Goal: Task Accomplishment & Management: Use online tool/utility

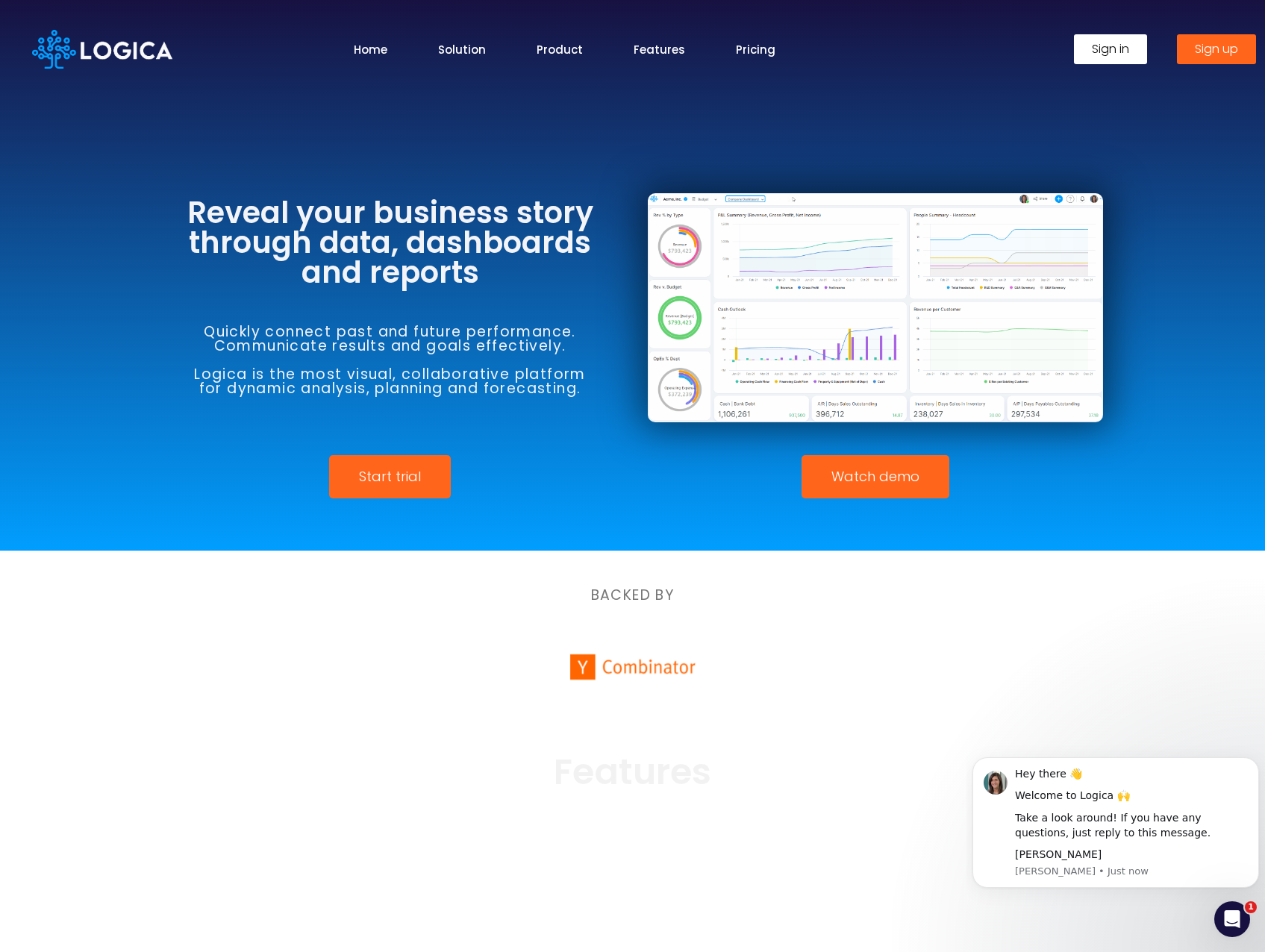
click at [1128, 54] on span "Sign in" at bounding box center [1110, 49] width 37 height 12
click at [1114, 46] on span "Sign in" at bounding box center [1110, 49] width 37 height 12
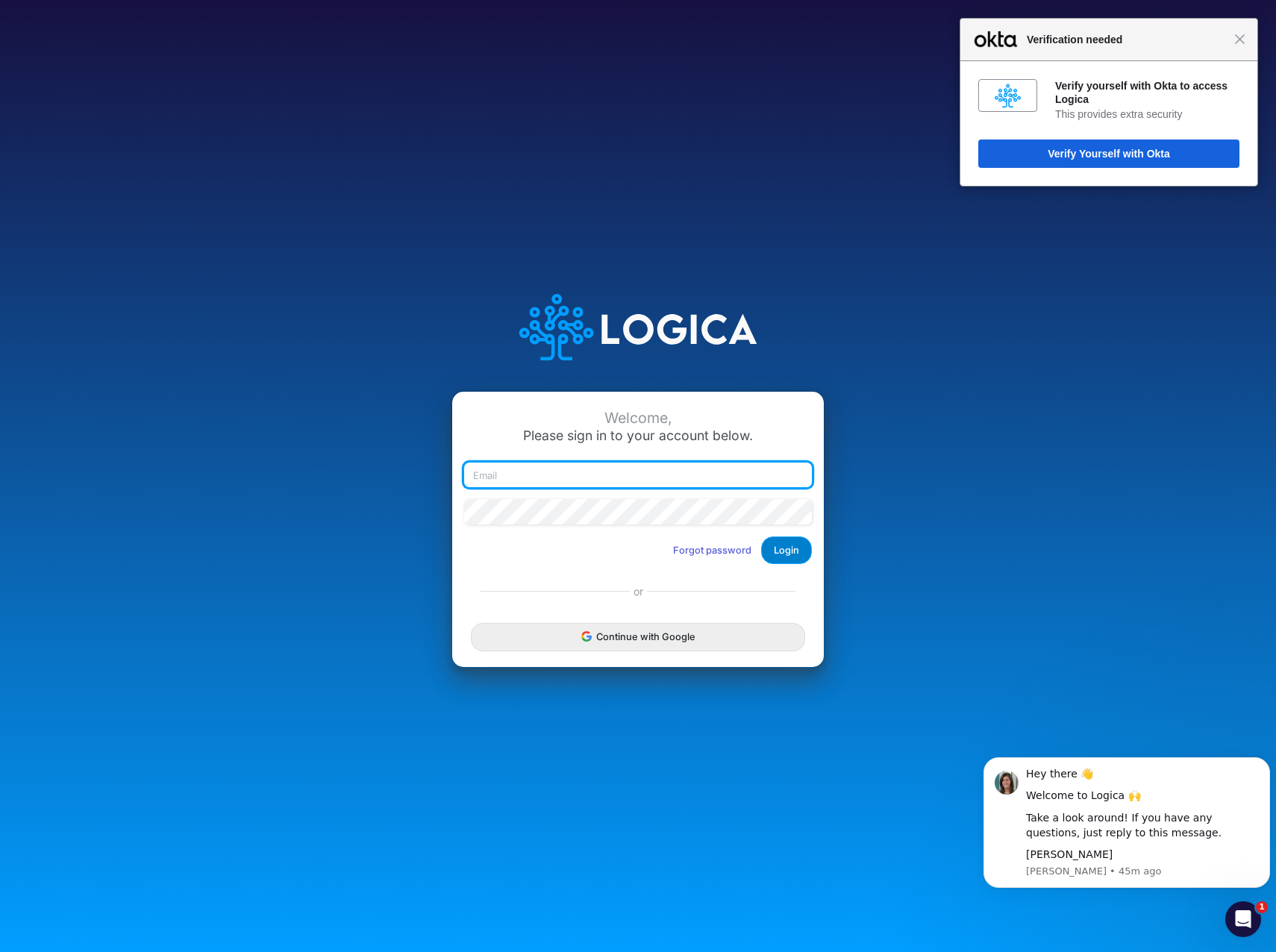
type input "carmitage@cassling.com"
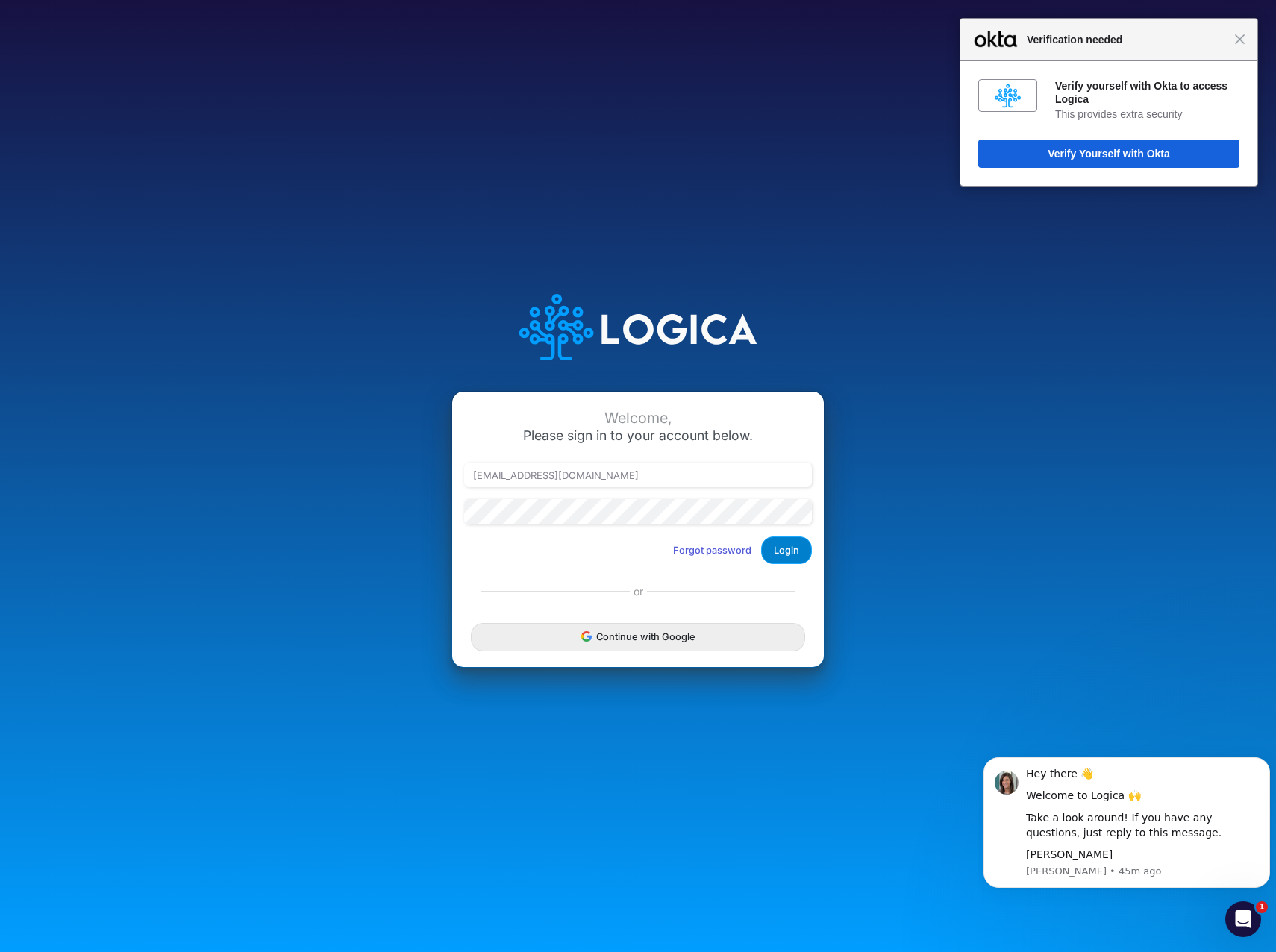
click at [785, 549] on button "Login" at bounding box center [786, 550] width 50 height 28
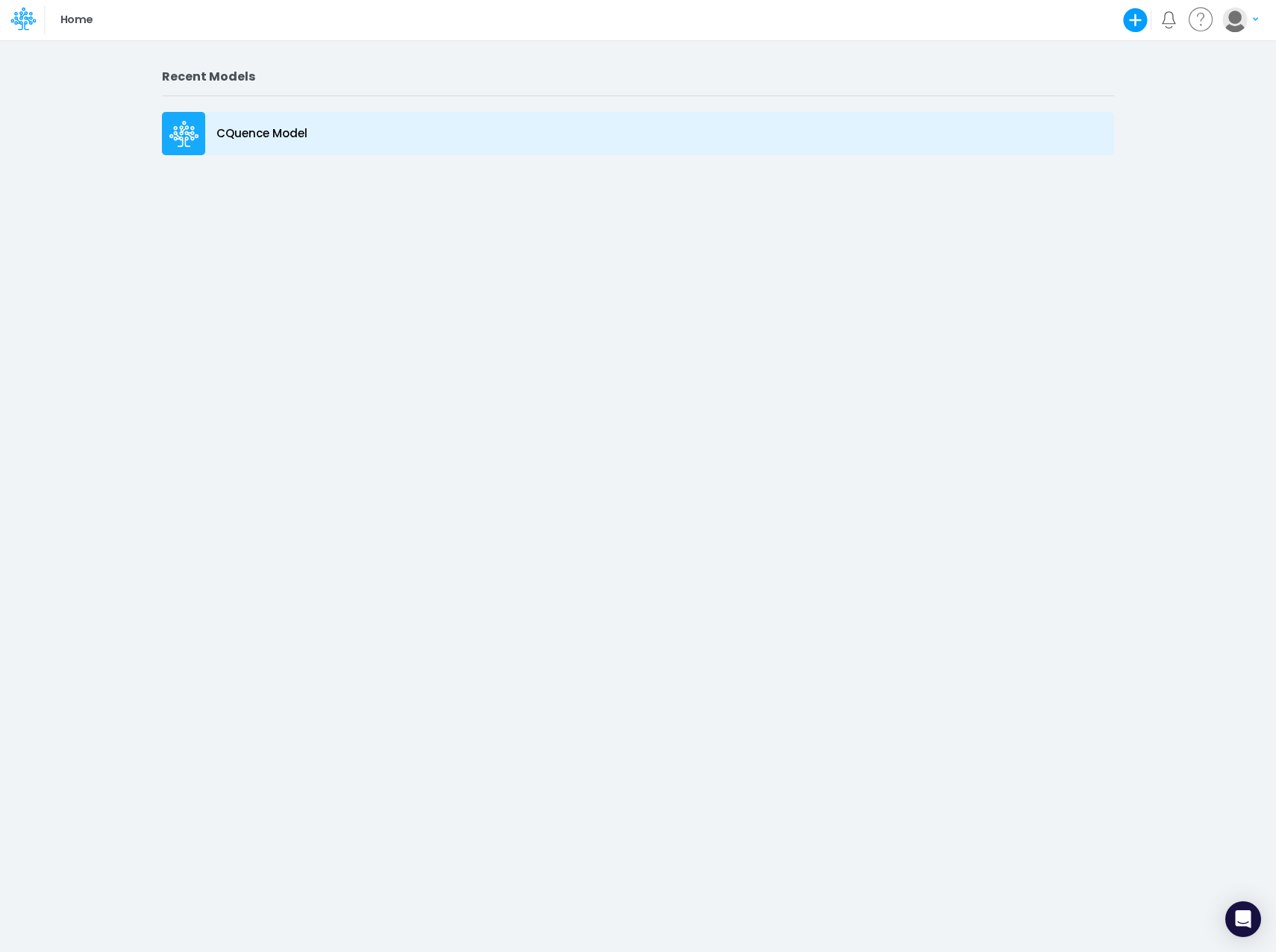
click at [275, 133] on p "CQuence Model" at bounding box center [262, 133] width 91 height 17
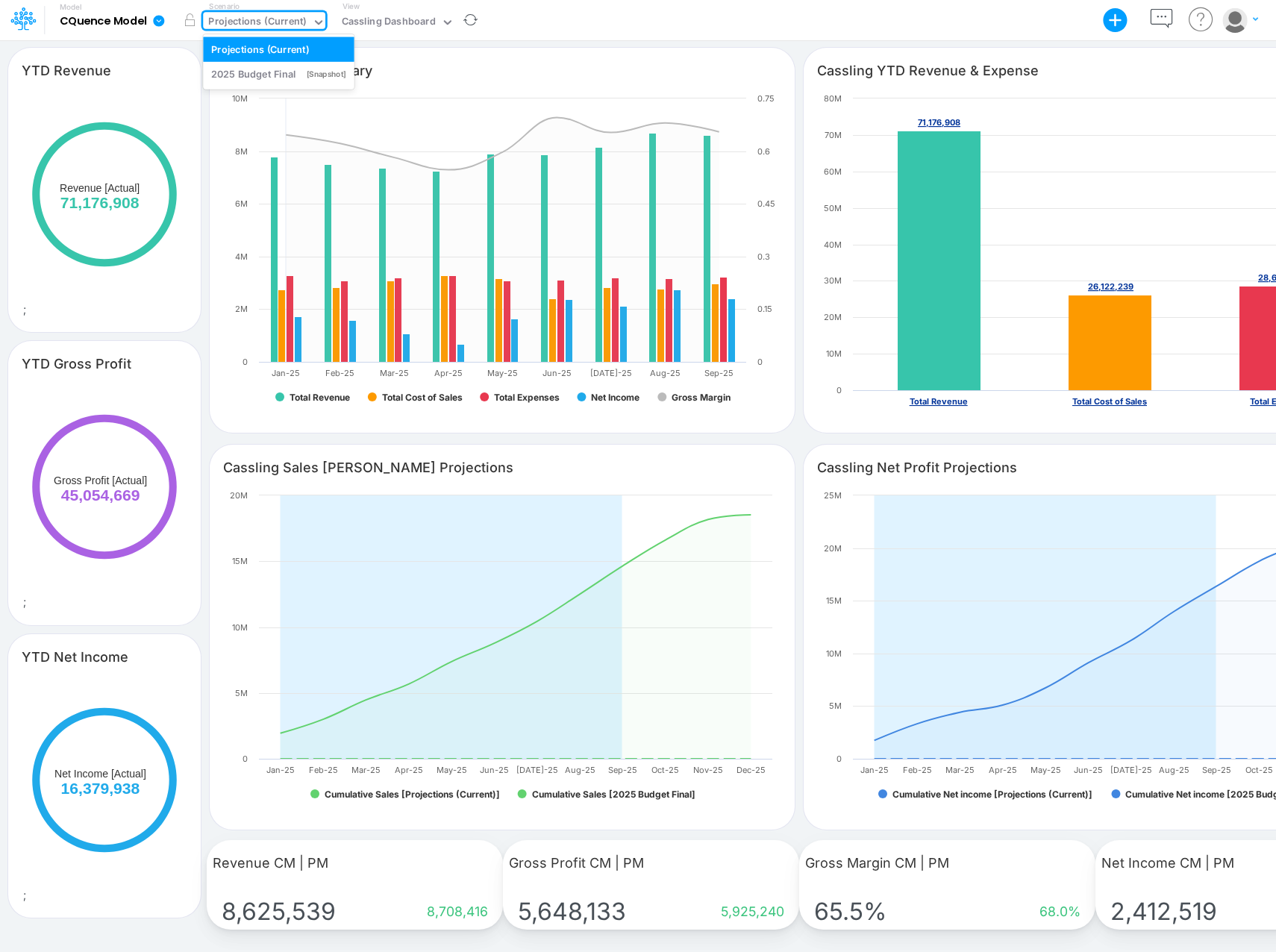
click at [318, 17] on icon at bounding box center [319, 23] width 14 height 14
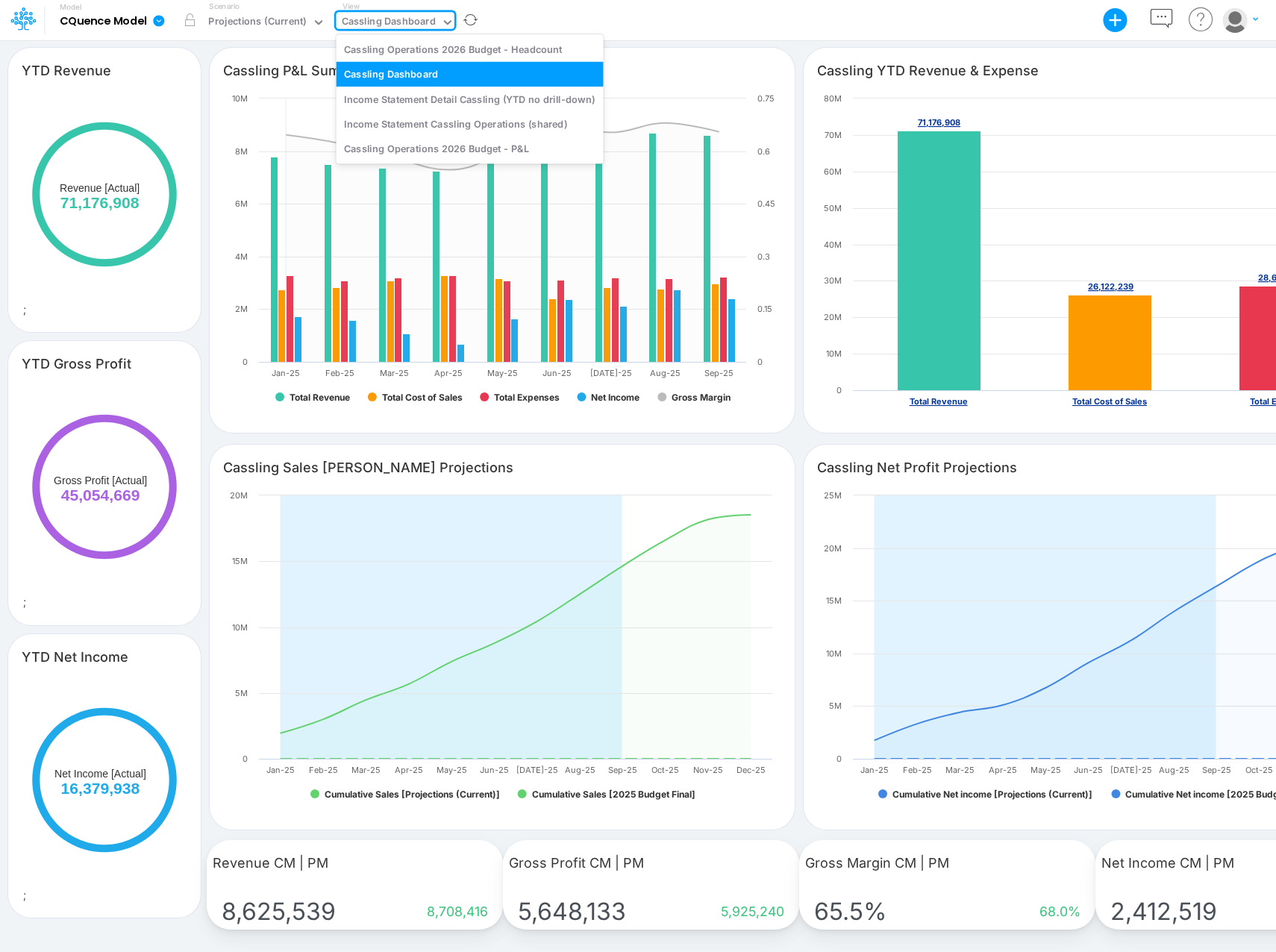
click at [366, 17] on div "Cassling Dashboard" at bounding box center [388, 23] width 94 height 17
click at [487, 142] on div "Cassling Operations 2026 Budget - P&L" at bounding box center [469, 148] width 267 height 25
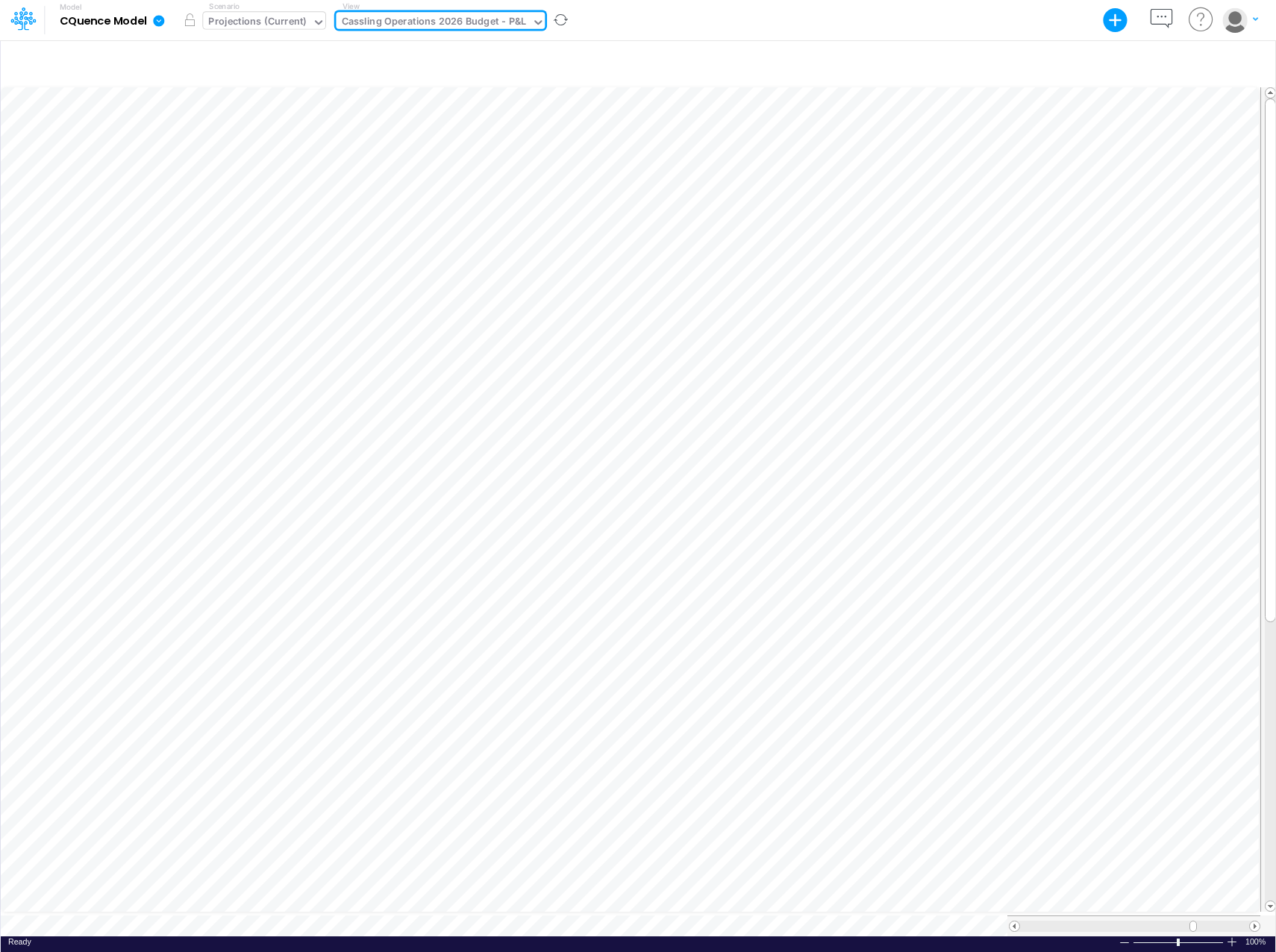
click at [304, 20] on div "Projections (Current)" at bounding box center [257, 23] width 98 height 17
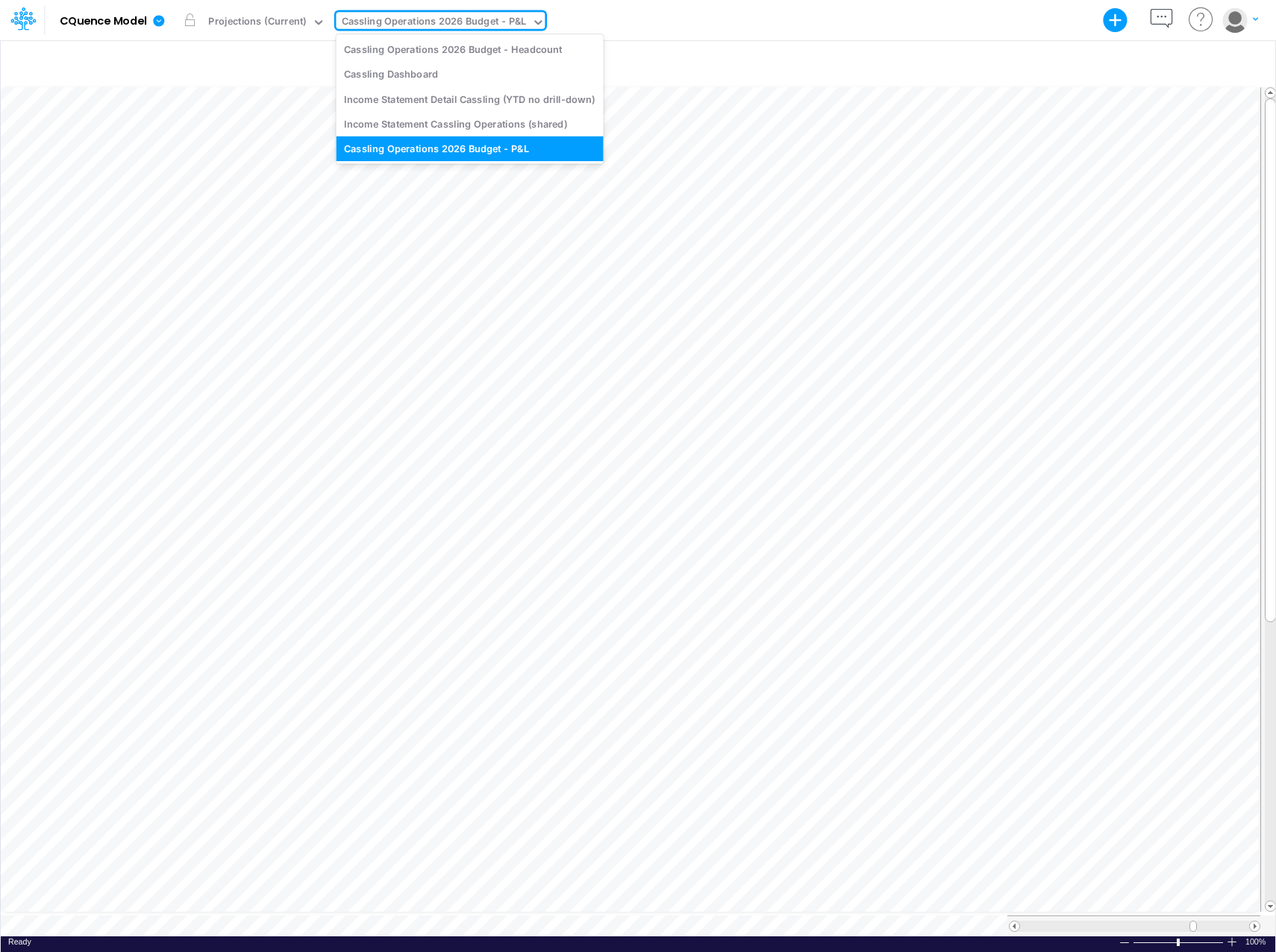
click at [402, 22] on div "Cassling Operations 2026 Budget - P&L" at bounding box center [433, 23] width 184 height 17
click at [495, 46] on div "Cassling Operations 2026 Budget - Headcount" at bounding box center [469, 49] width 267 height 25
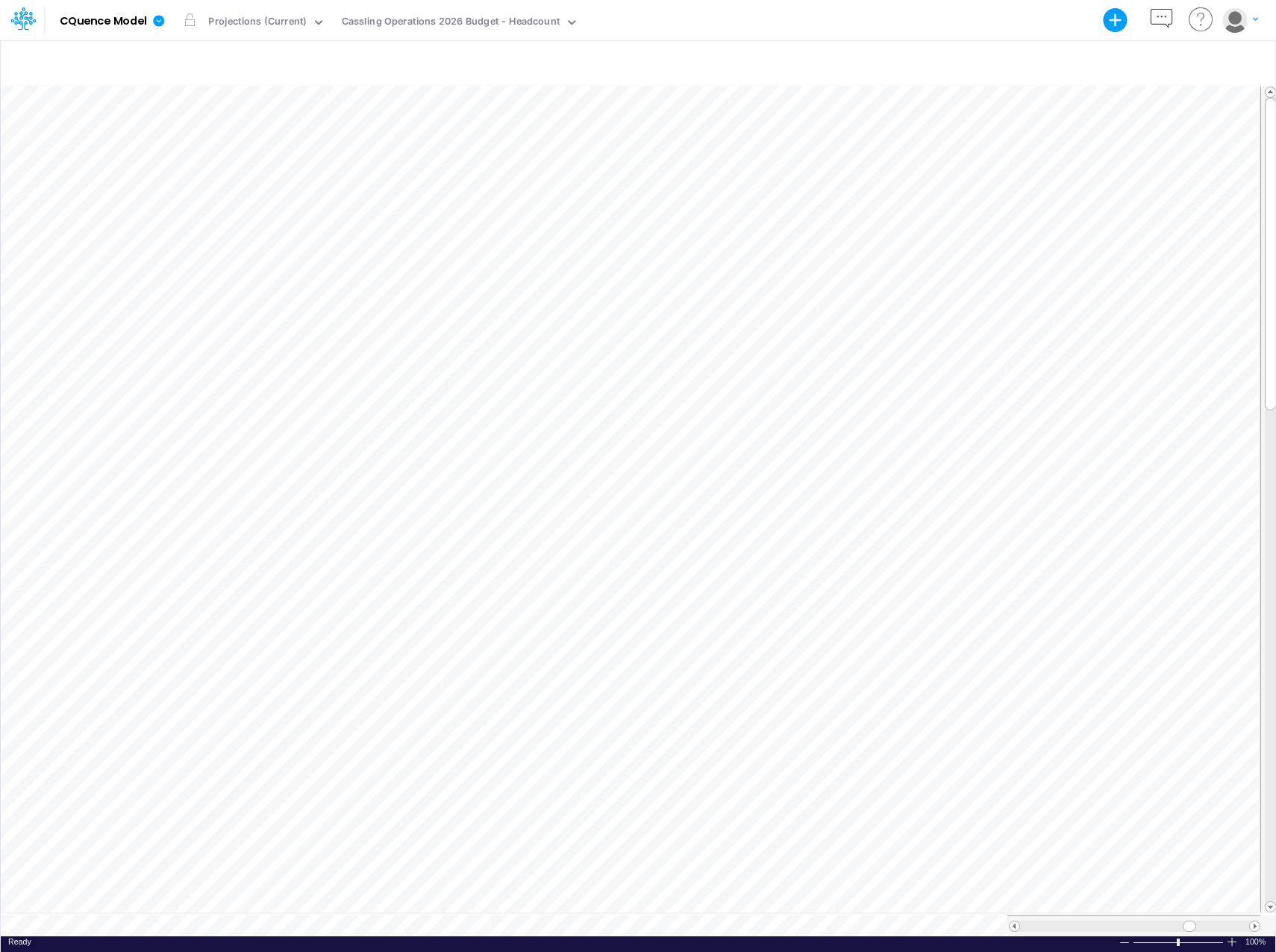
scroll to position [8, 1]
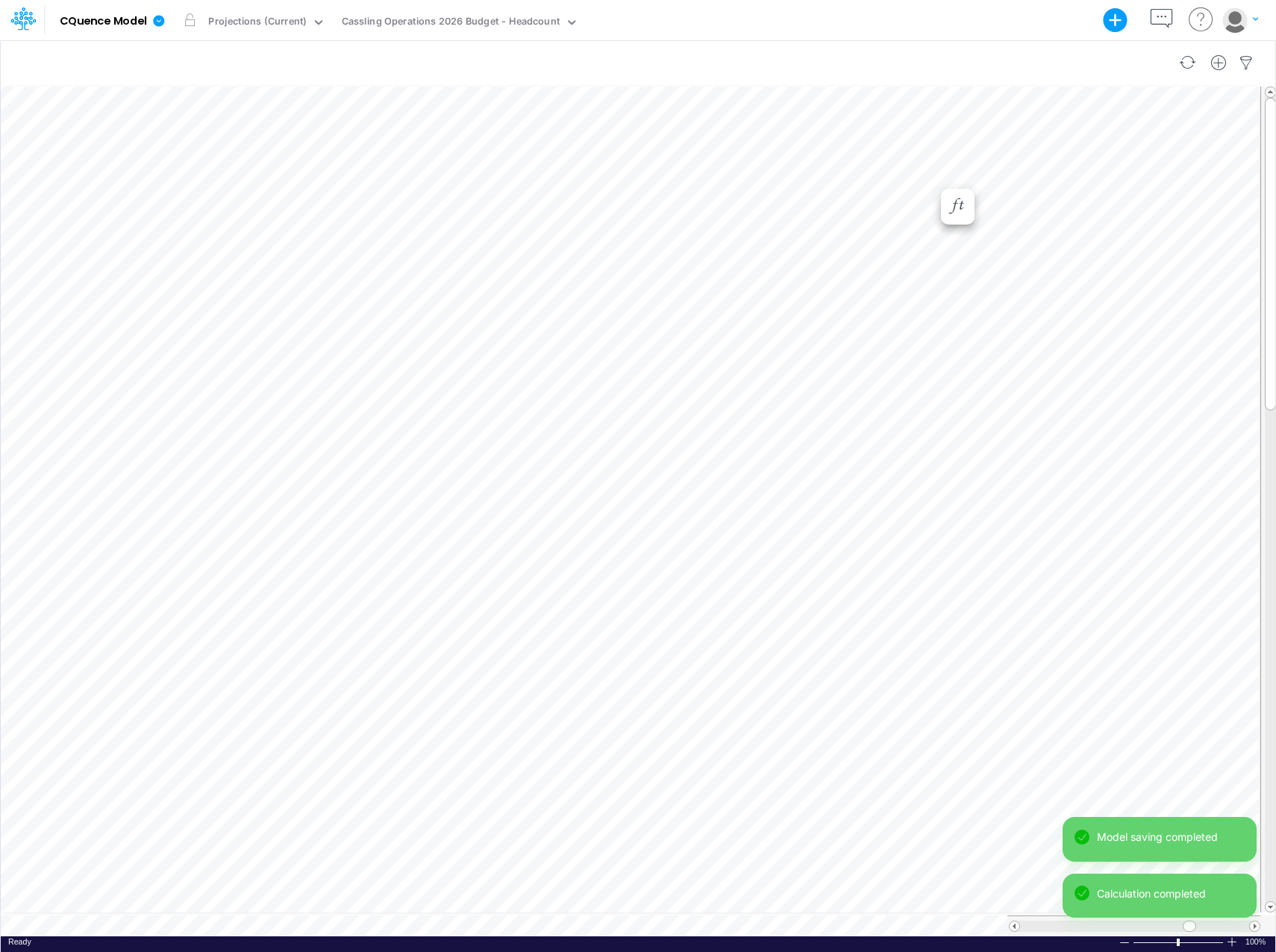
scroll to position [8, 1]
click at [759, 240] on div "Paste Cut Copy AutoFill Jan-26 Jan-23 Feb-23 Mar-23 Apr-23 May-23 Jun-23 Jul-23…" at bounding box center [638, 510] width 1274 height 853
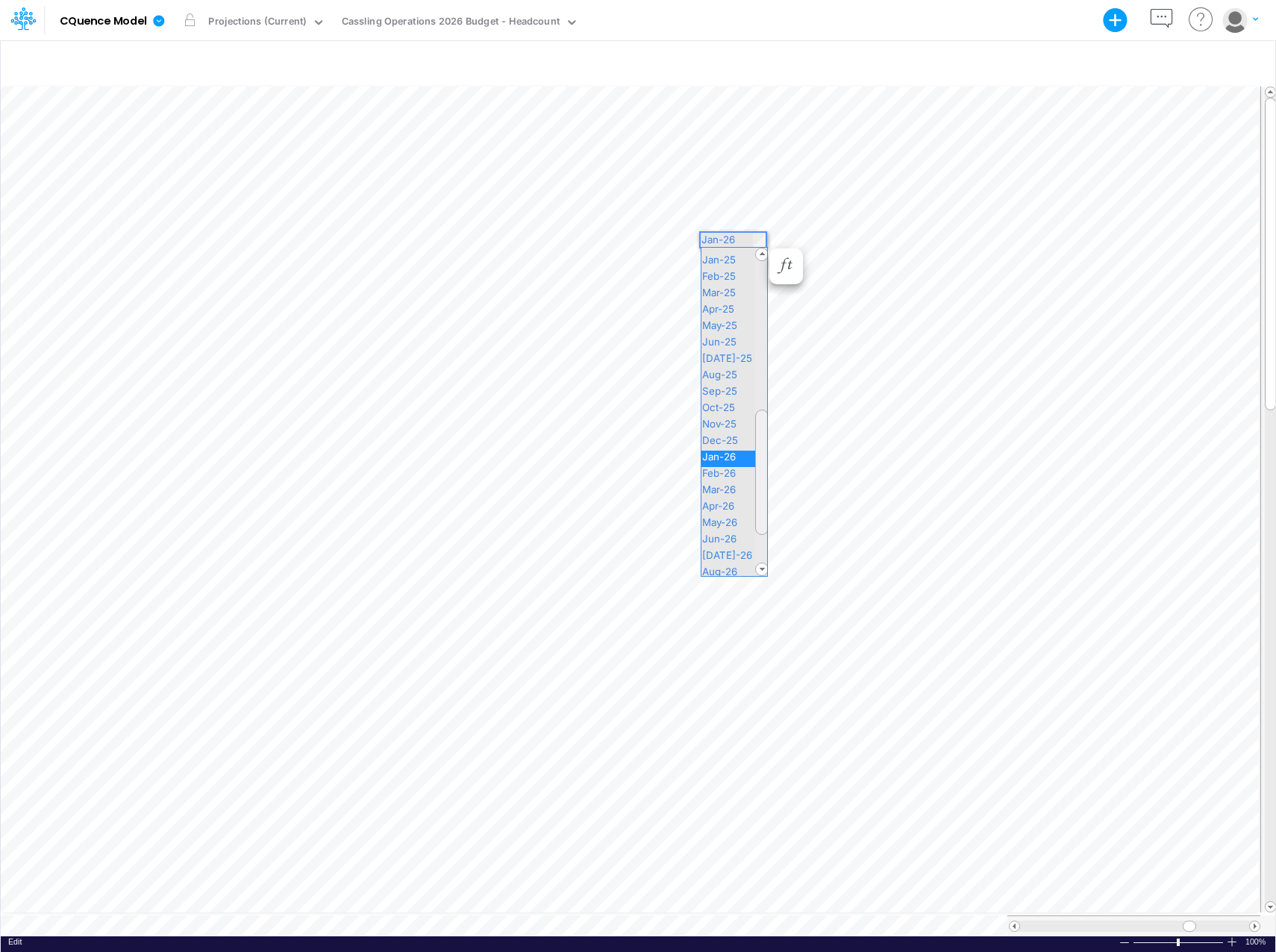
drag, startPoint x: 765, startPoint y: 384, endPoint x: 763, endPoint y: 426, distance: 42.0
click at [763, 426] on div at bounding box center [762, 472] width 14 height 125
click at [740, 539] on span "Jun-26" at bounding box center [725, 539] width 48 height 12
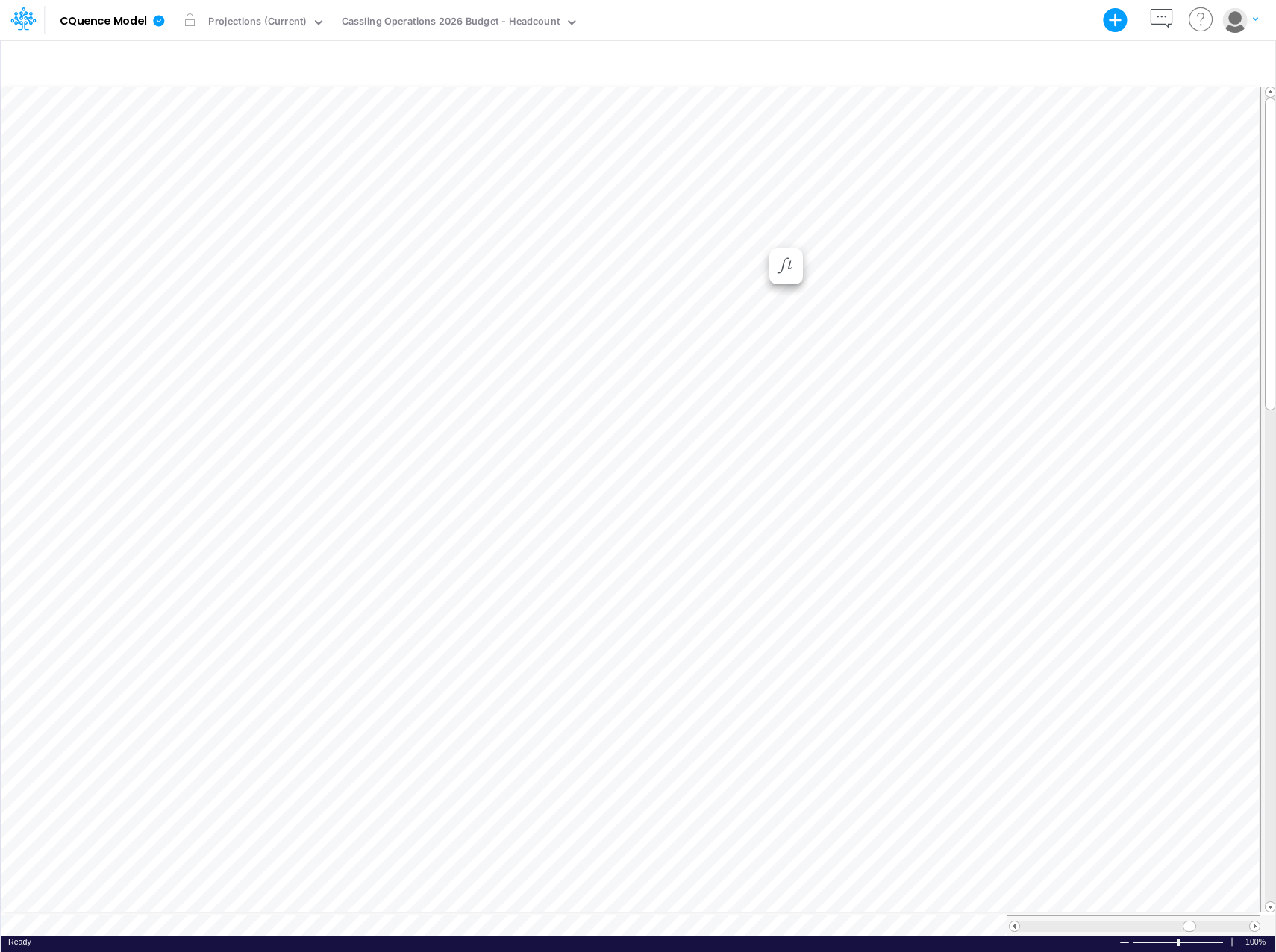
scroll to position [8, 1]
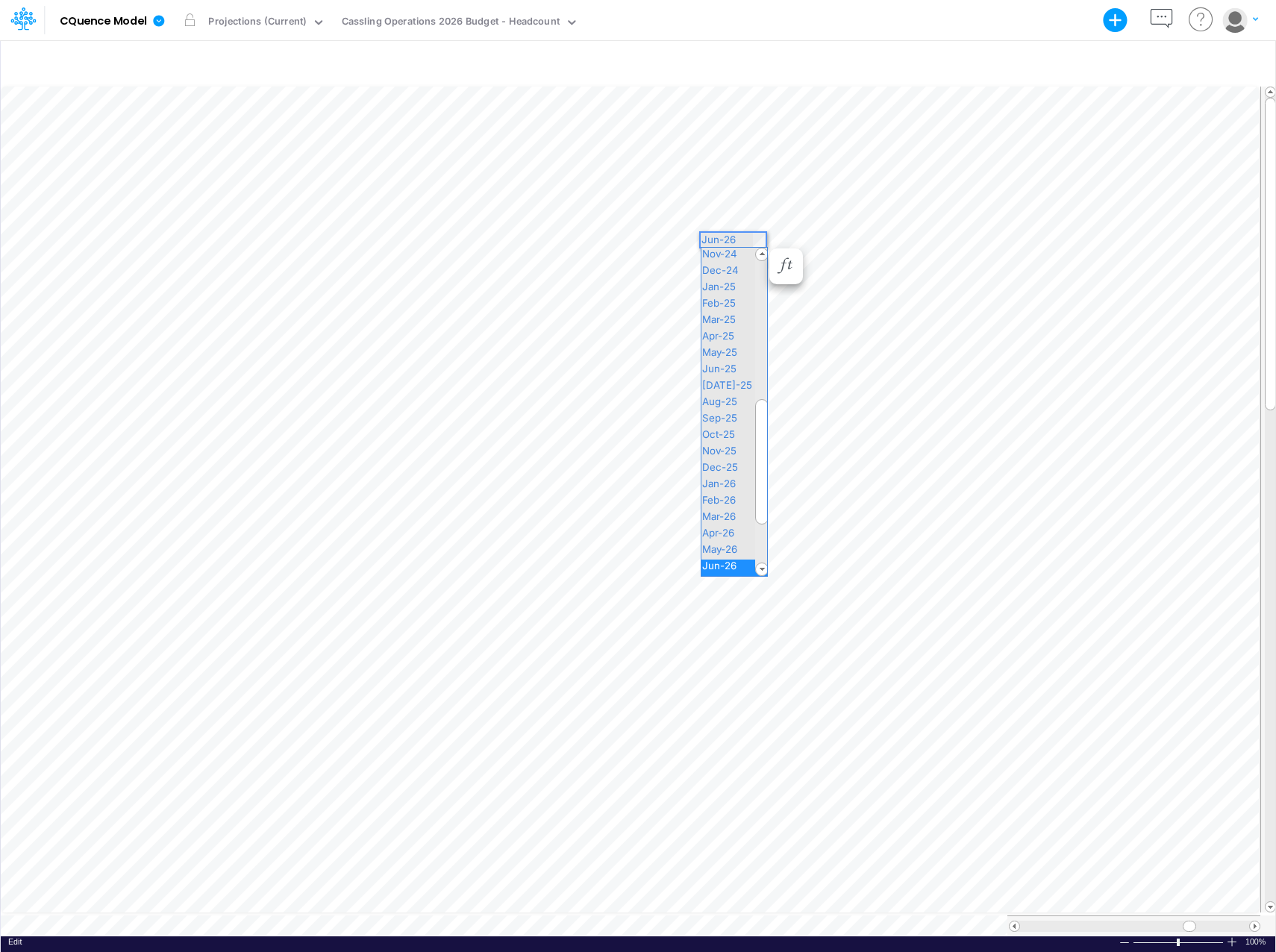
click at [757, 237] on div "Paste Cut Copy AutoFill Jun-26 Jan-23 Feb-23 Mar-23 Apr-23 May-23 Jun-23 Jul-23…" at bounding box center [638, 510] width 1274 height 853
drag, startPoint x: 764, startPoint y: 455, endPoint x: 761, endPoint y: 482, distance: 27.2
click at [761, 482] on span at bounding box center [762, 484] width 12 height 12
click at [726, 504] on span "Jul-26" at bounding box center [733, 510] width 64 height 12
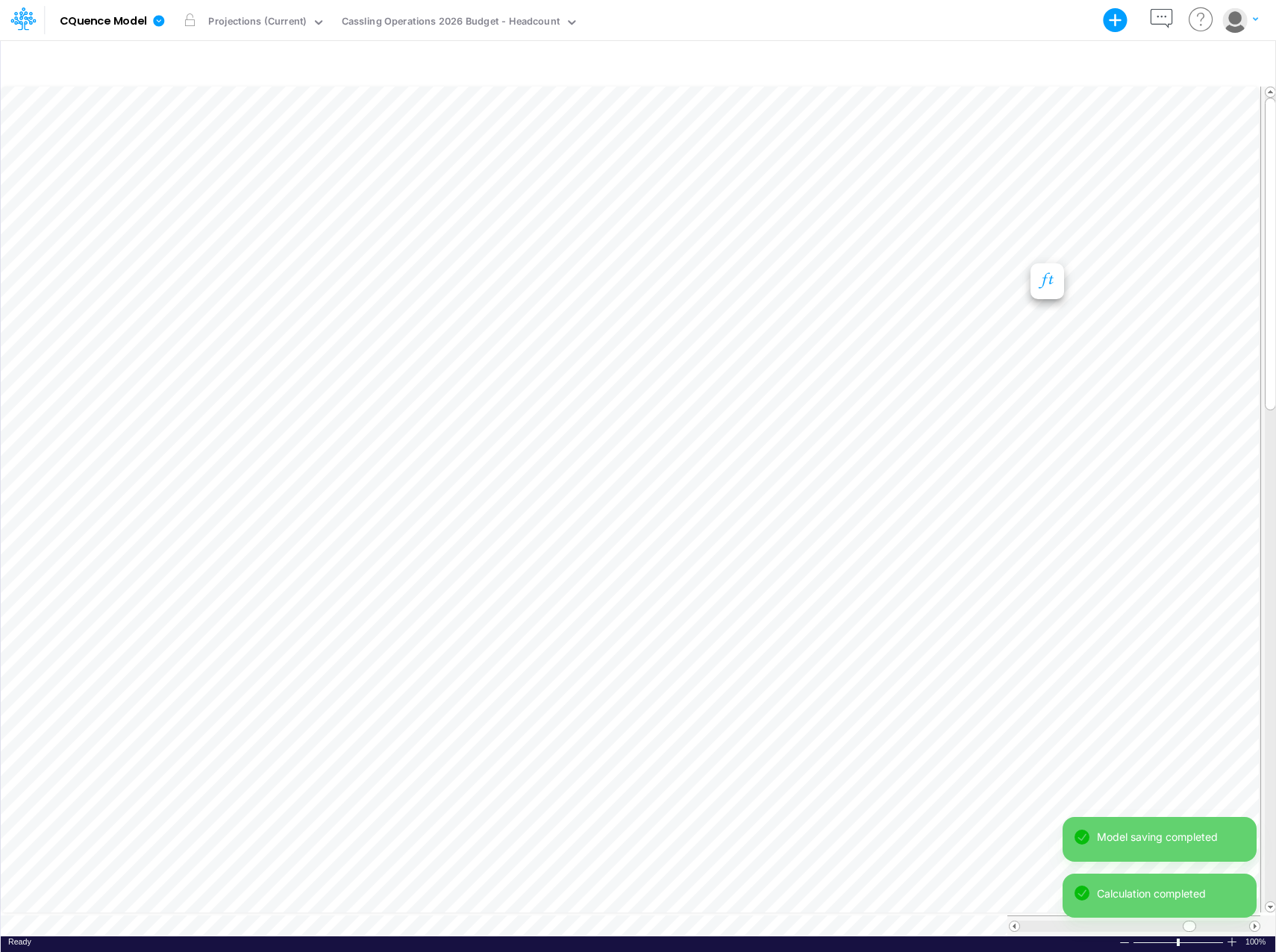
scroll to position [8, 1]
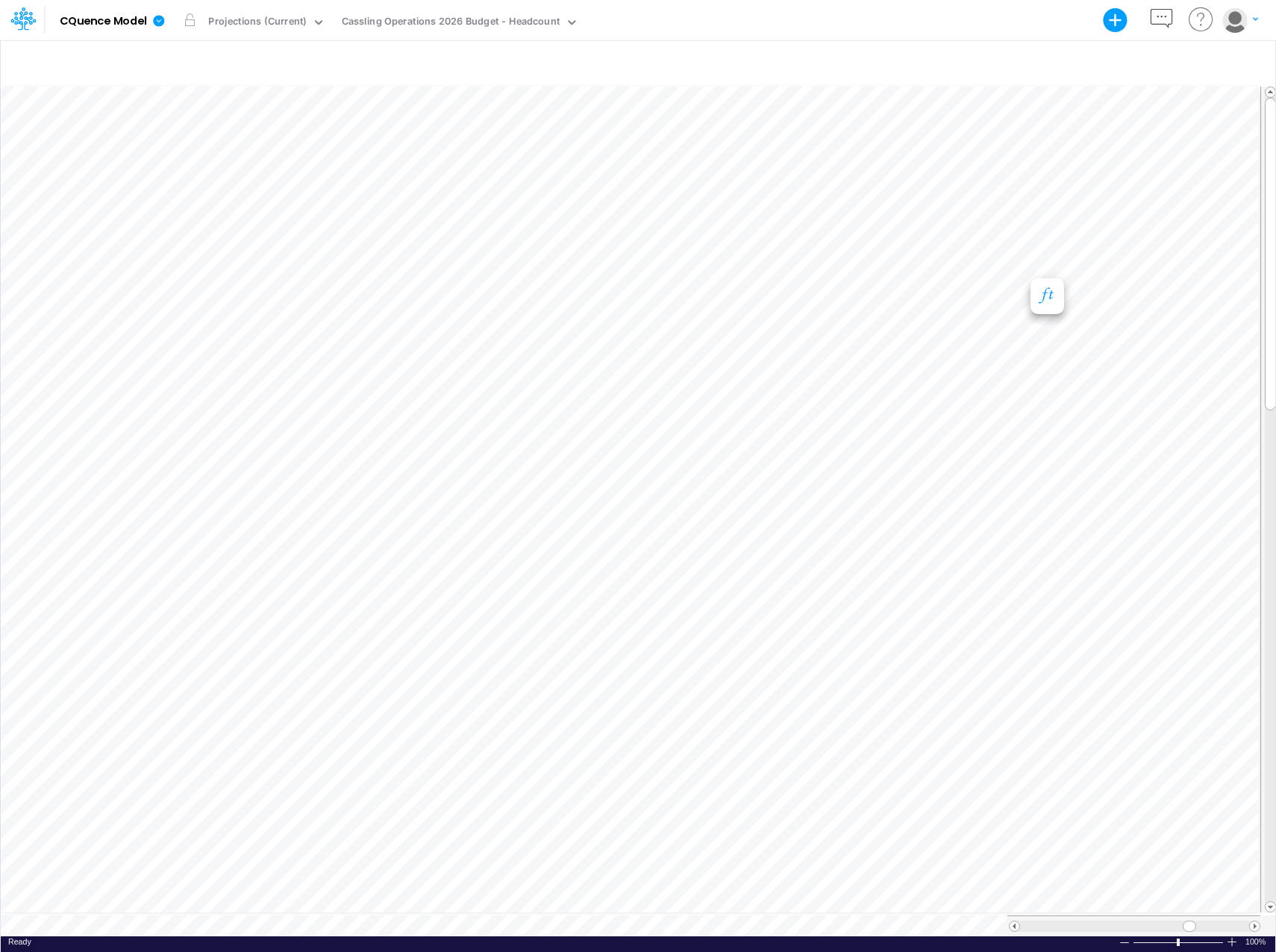
scroll to position [8, 1]
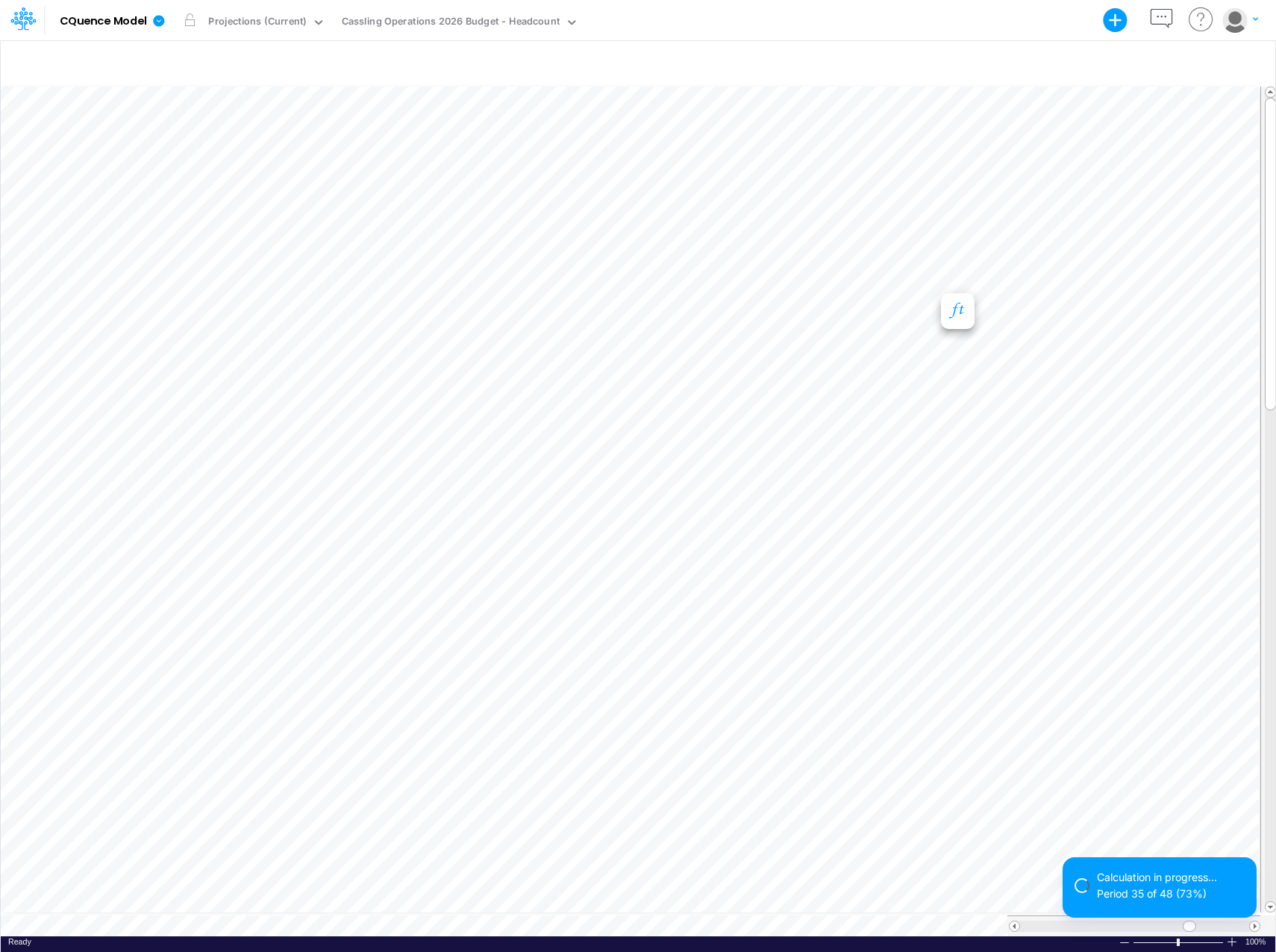
scroll to position [8, 1]
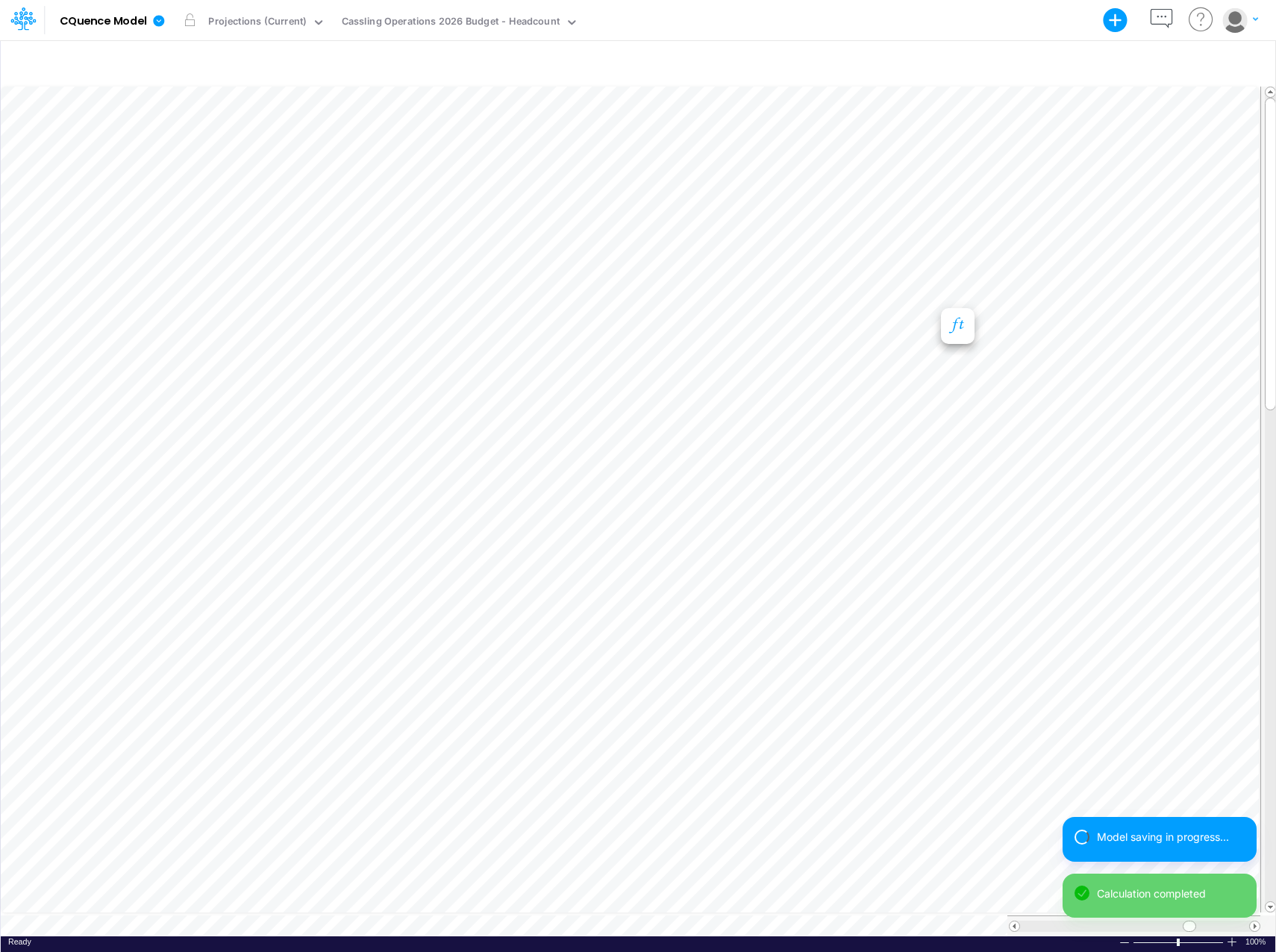
scroll to position [8, 1]
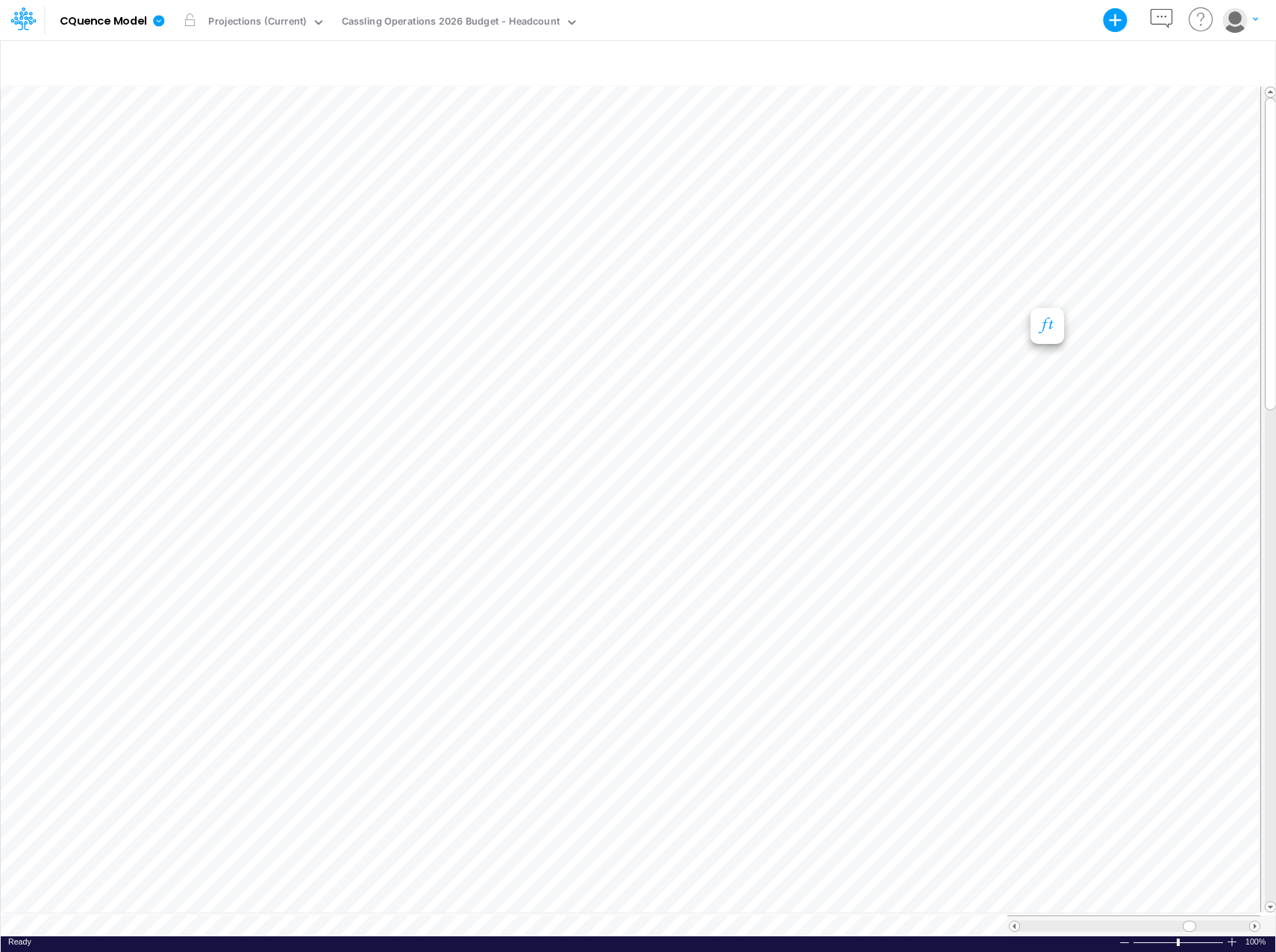
scroll to position [8, 1]
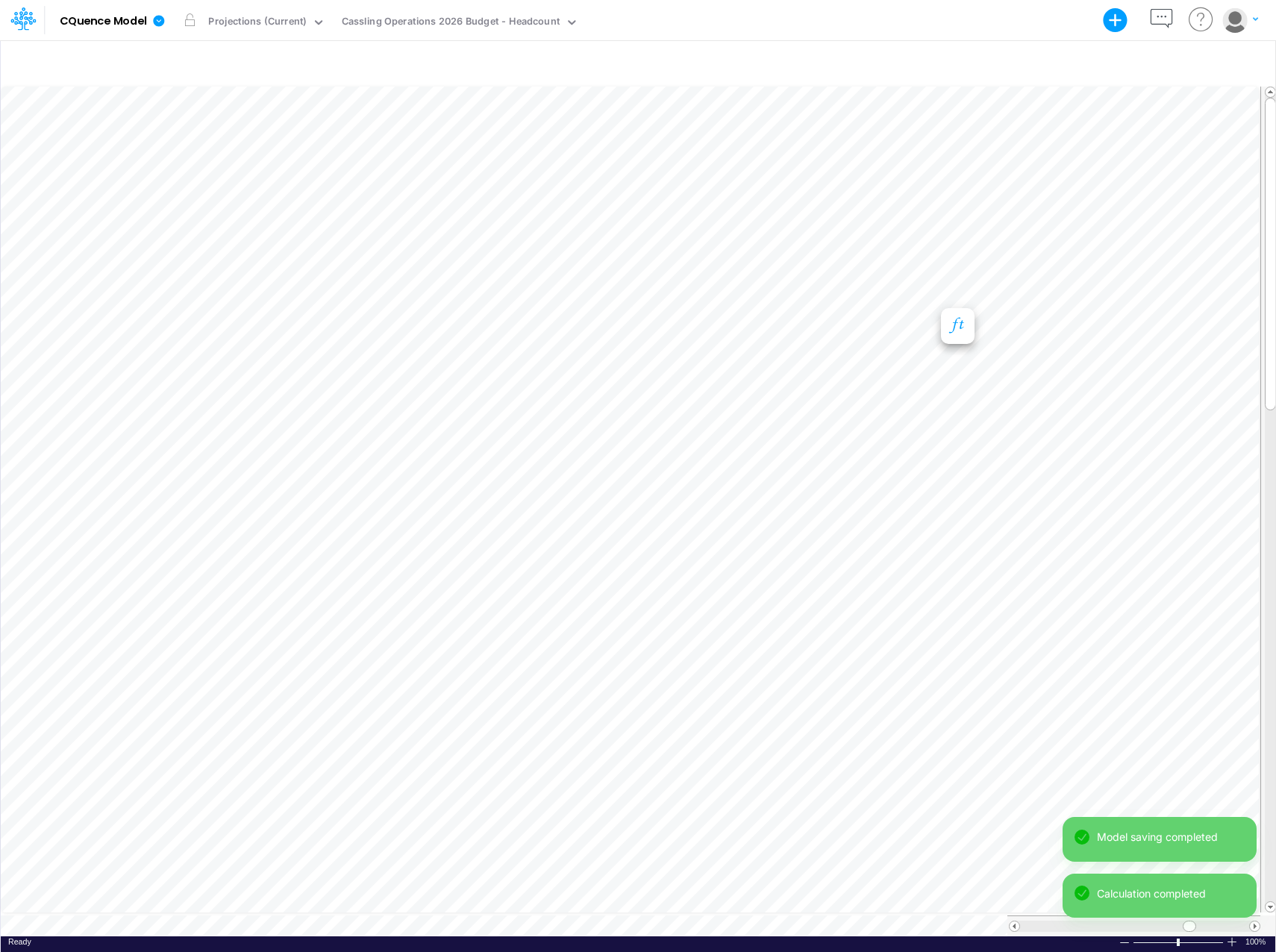
scroll to position [8, 1]
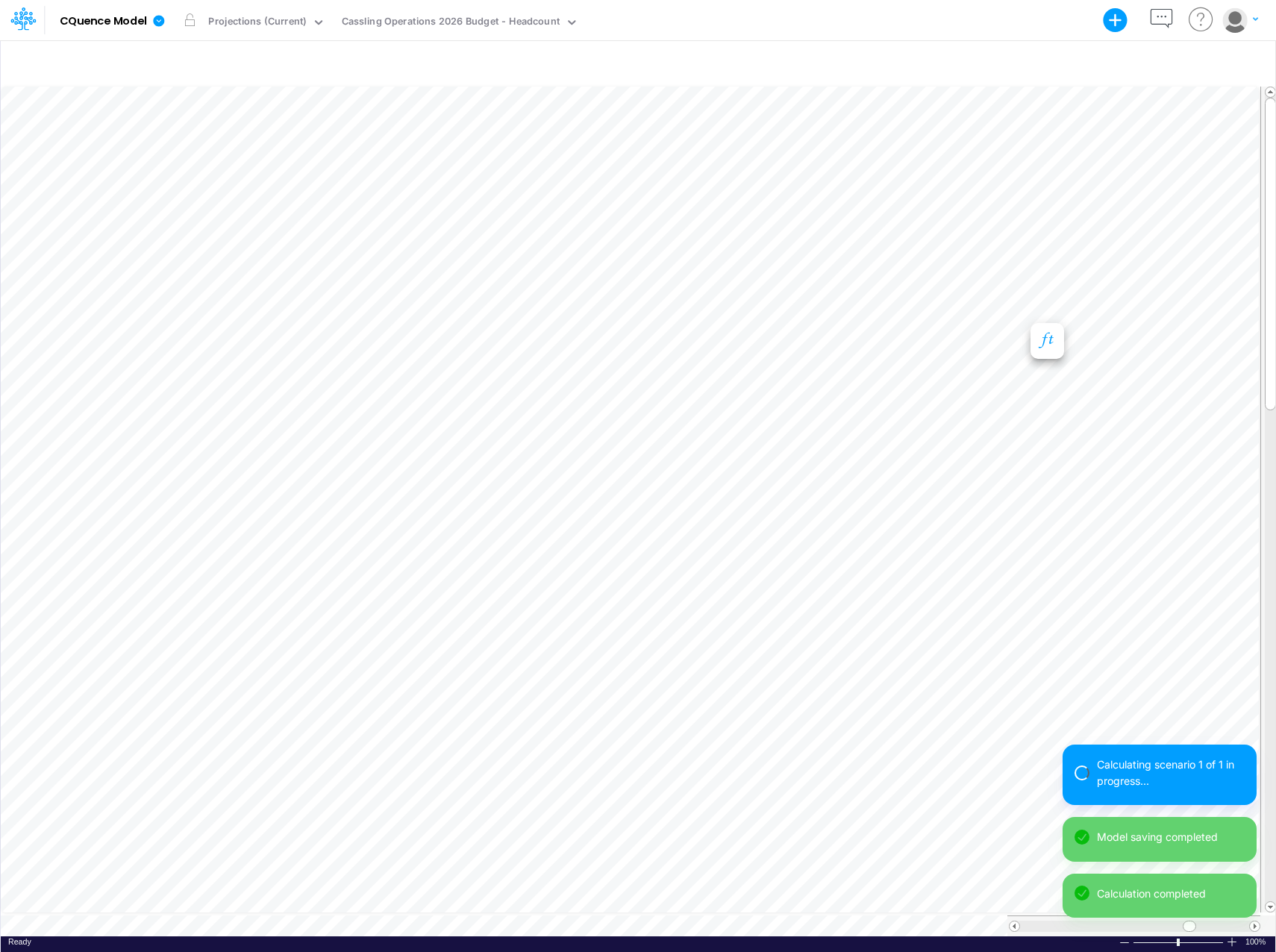
scroll to position [8, 1]
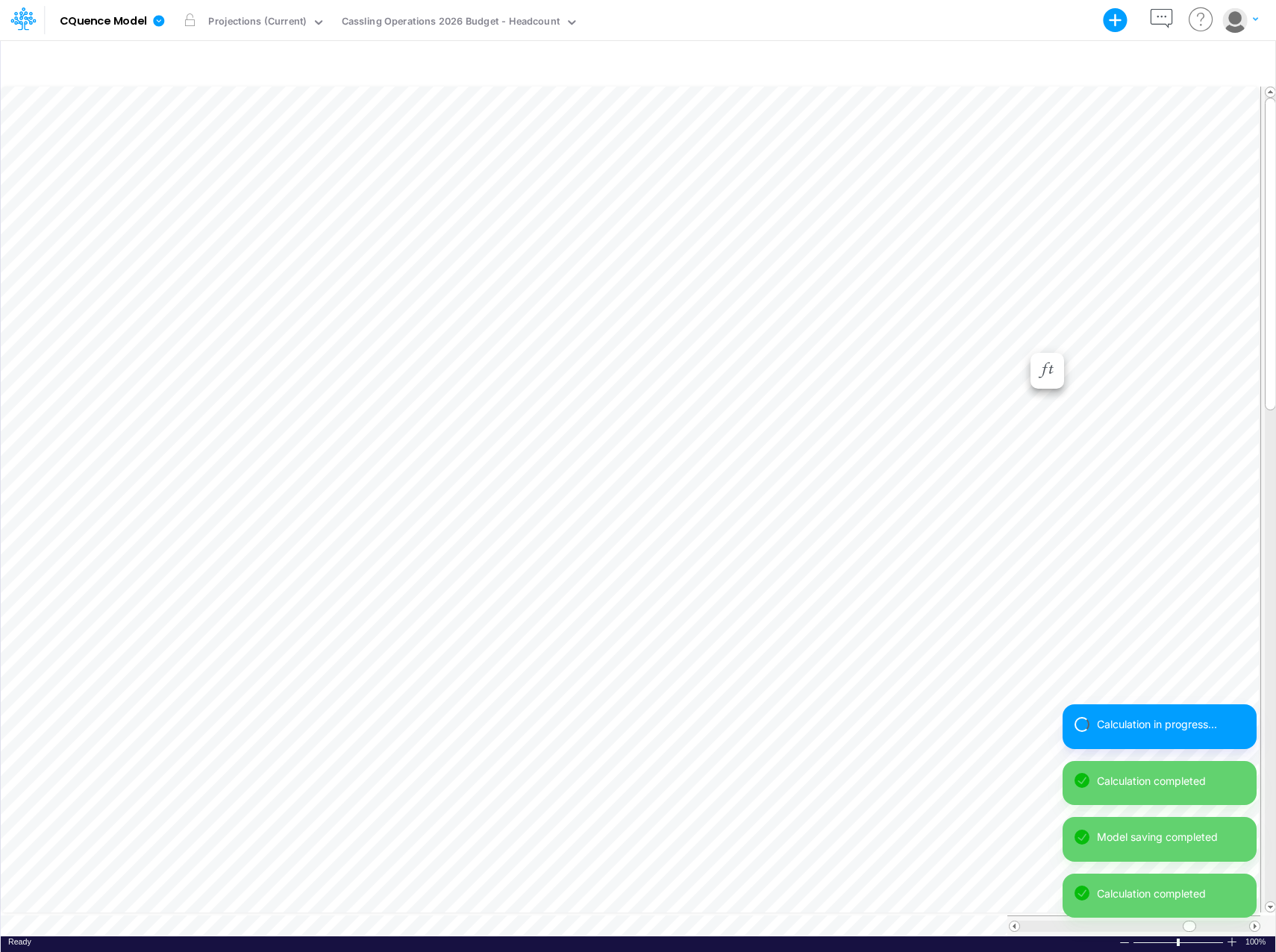
scroll to position [8, 1]
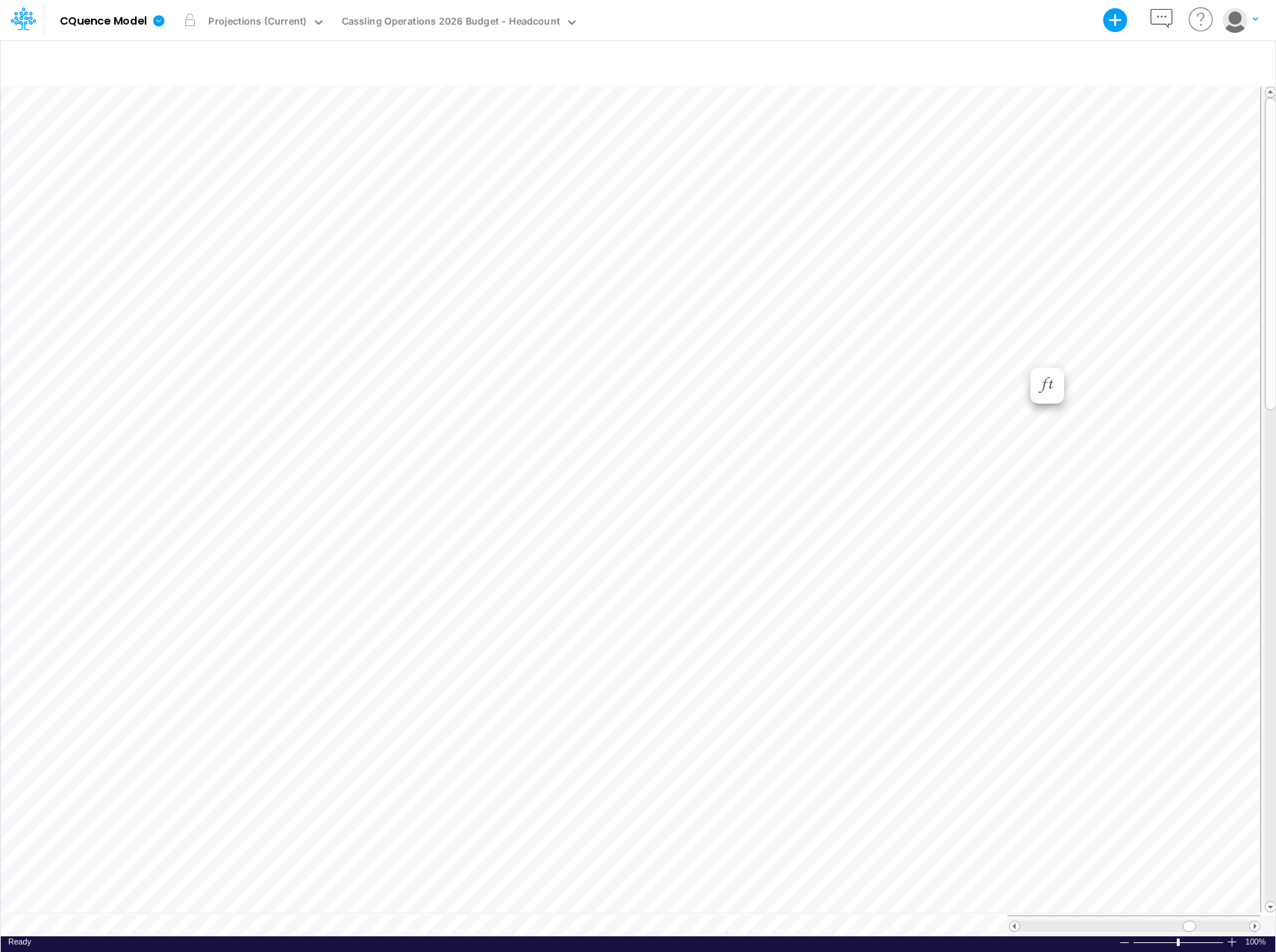
scroll to position [8, 1]
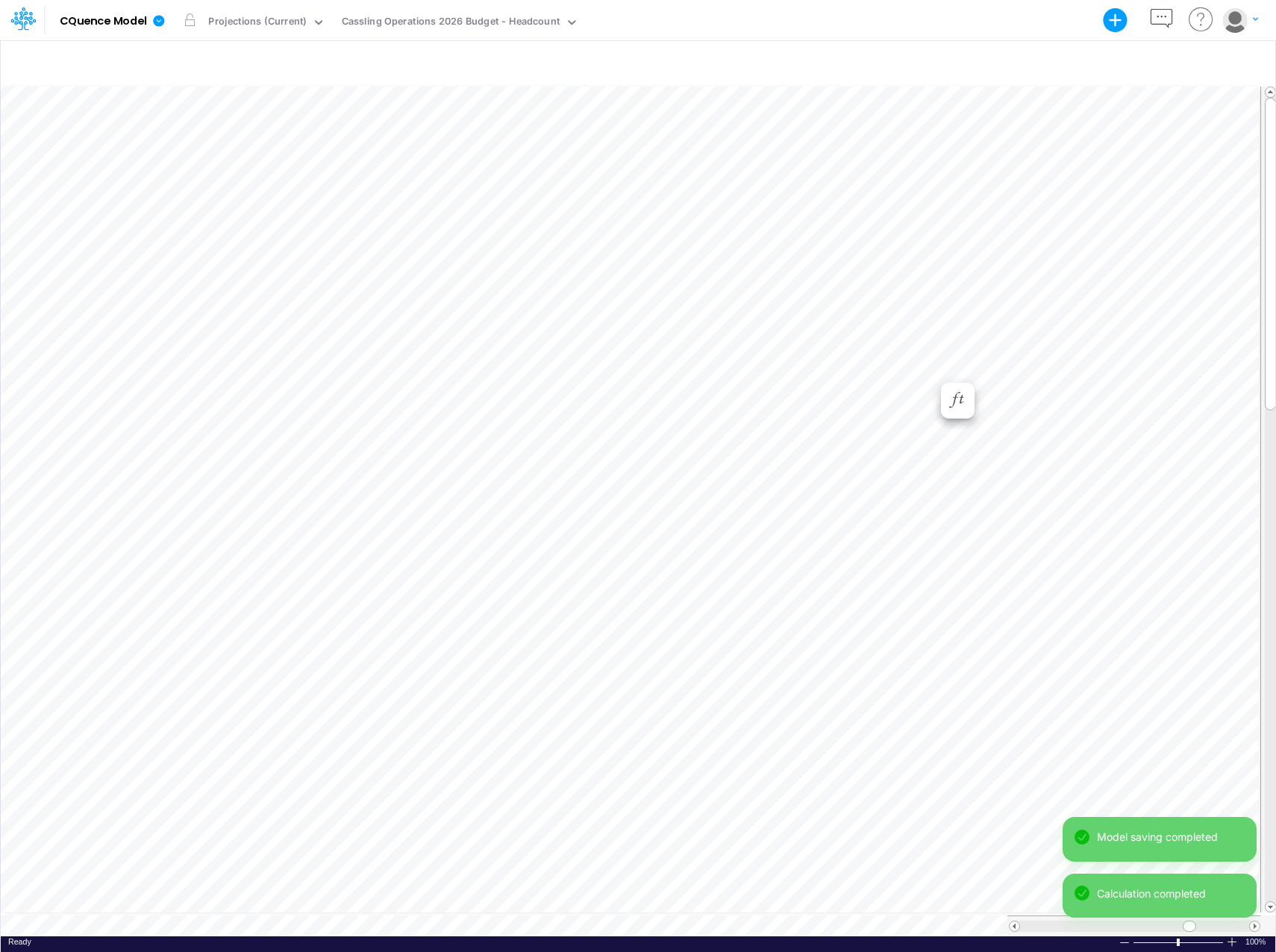
scroll to position [8, 1]
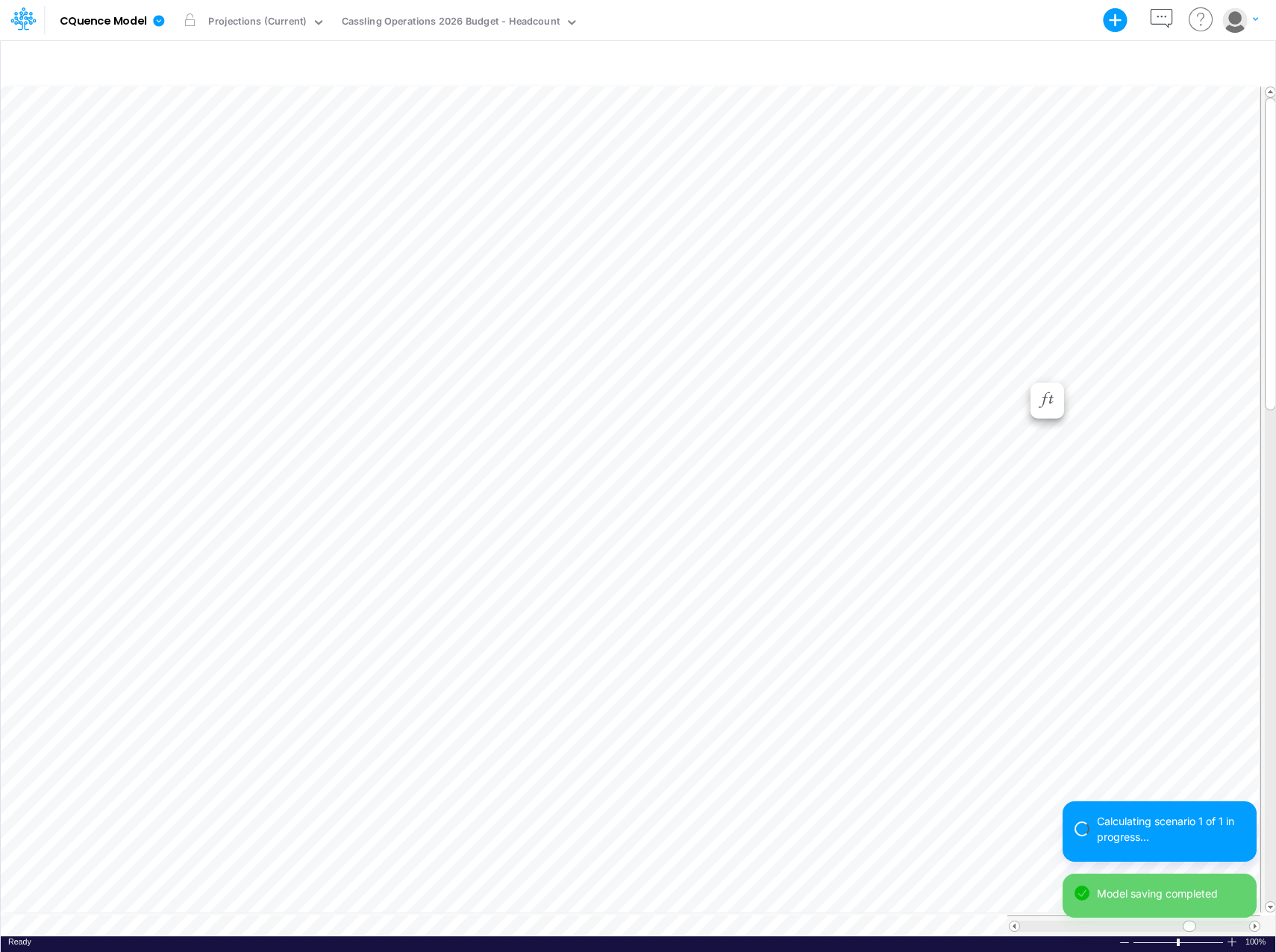
scroll to position [8, 1]
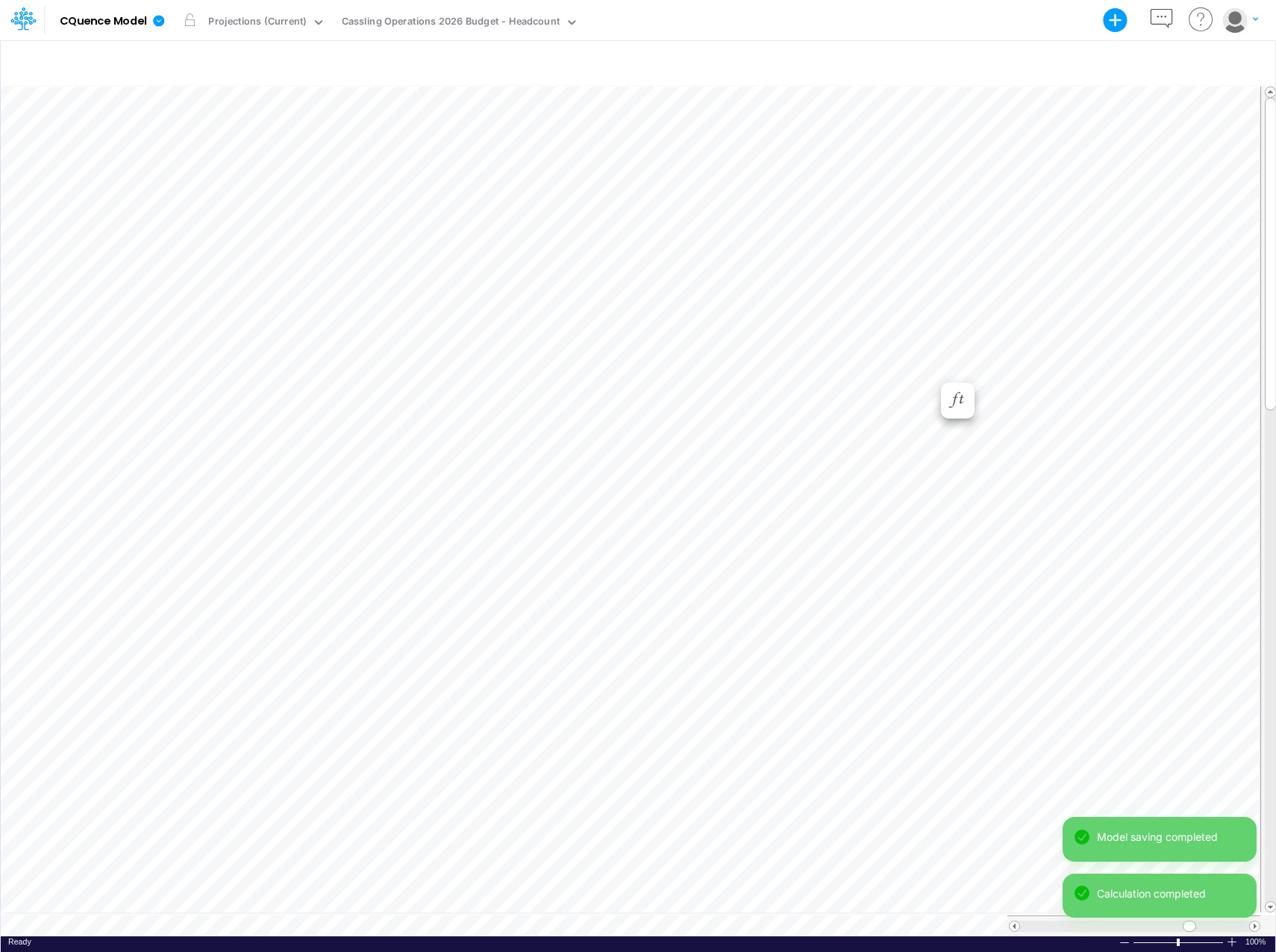
scroll to position [8, 1]
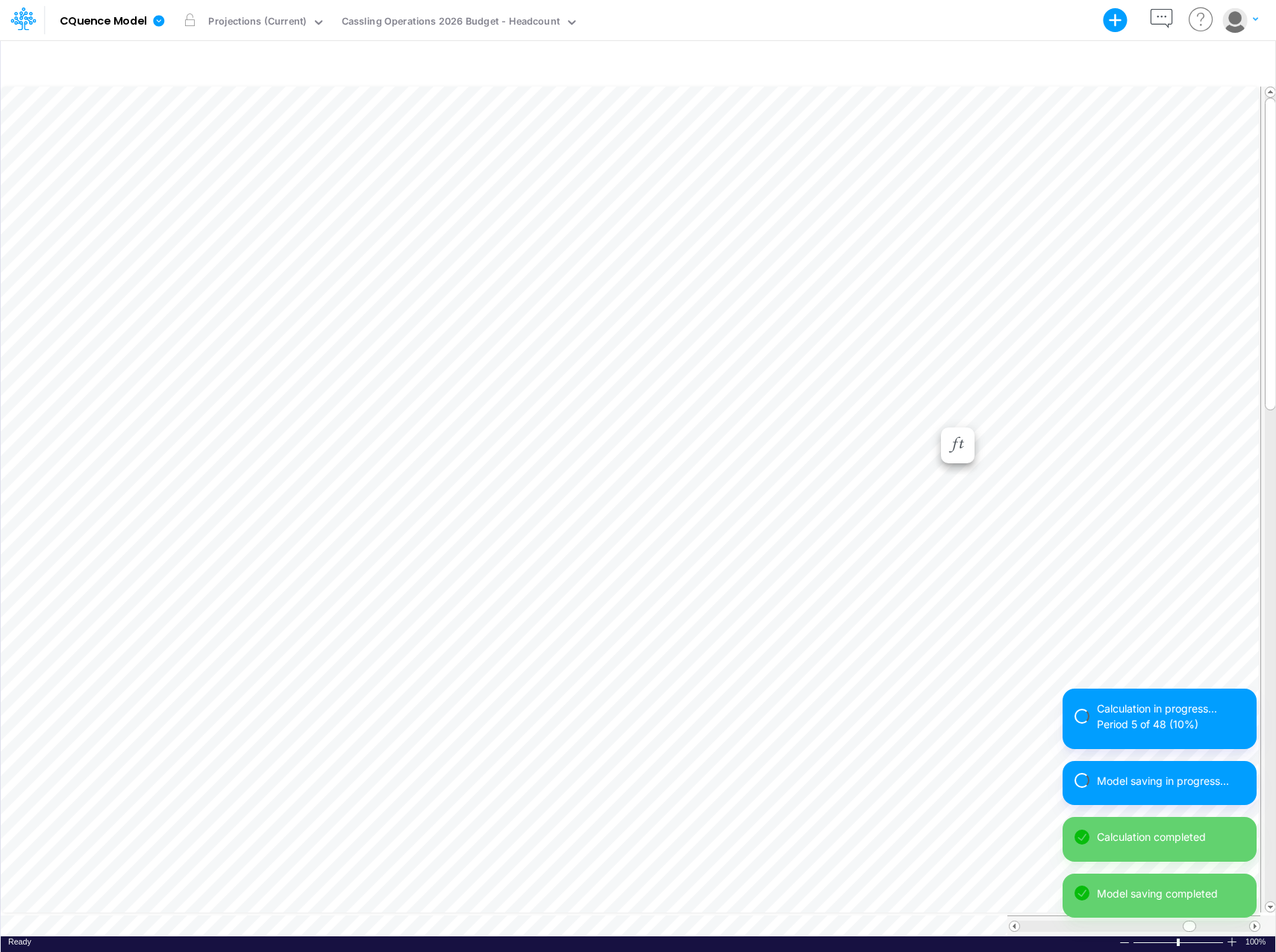
scroll to position [8, 1]
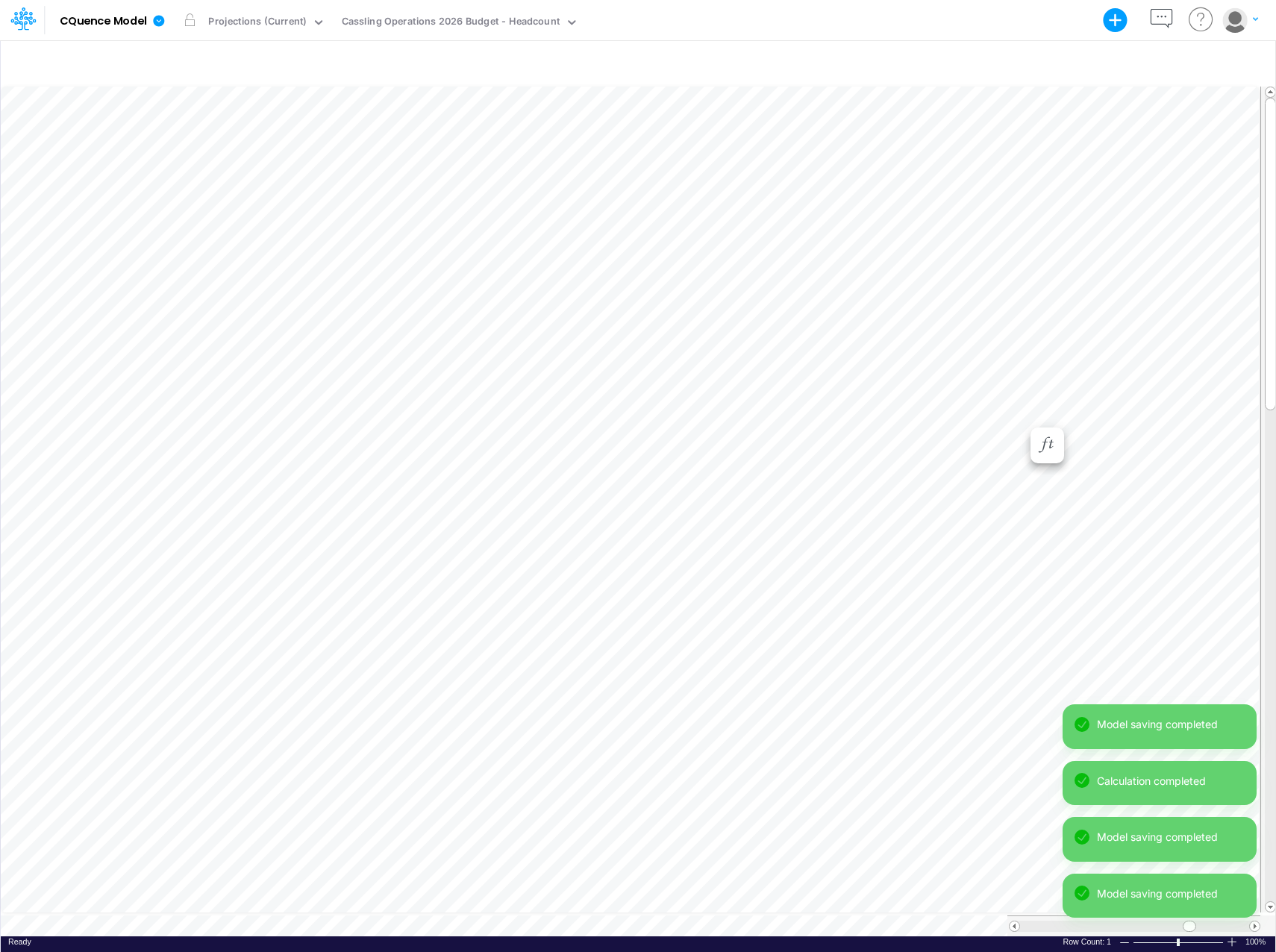
scroll to position [8, 0]
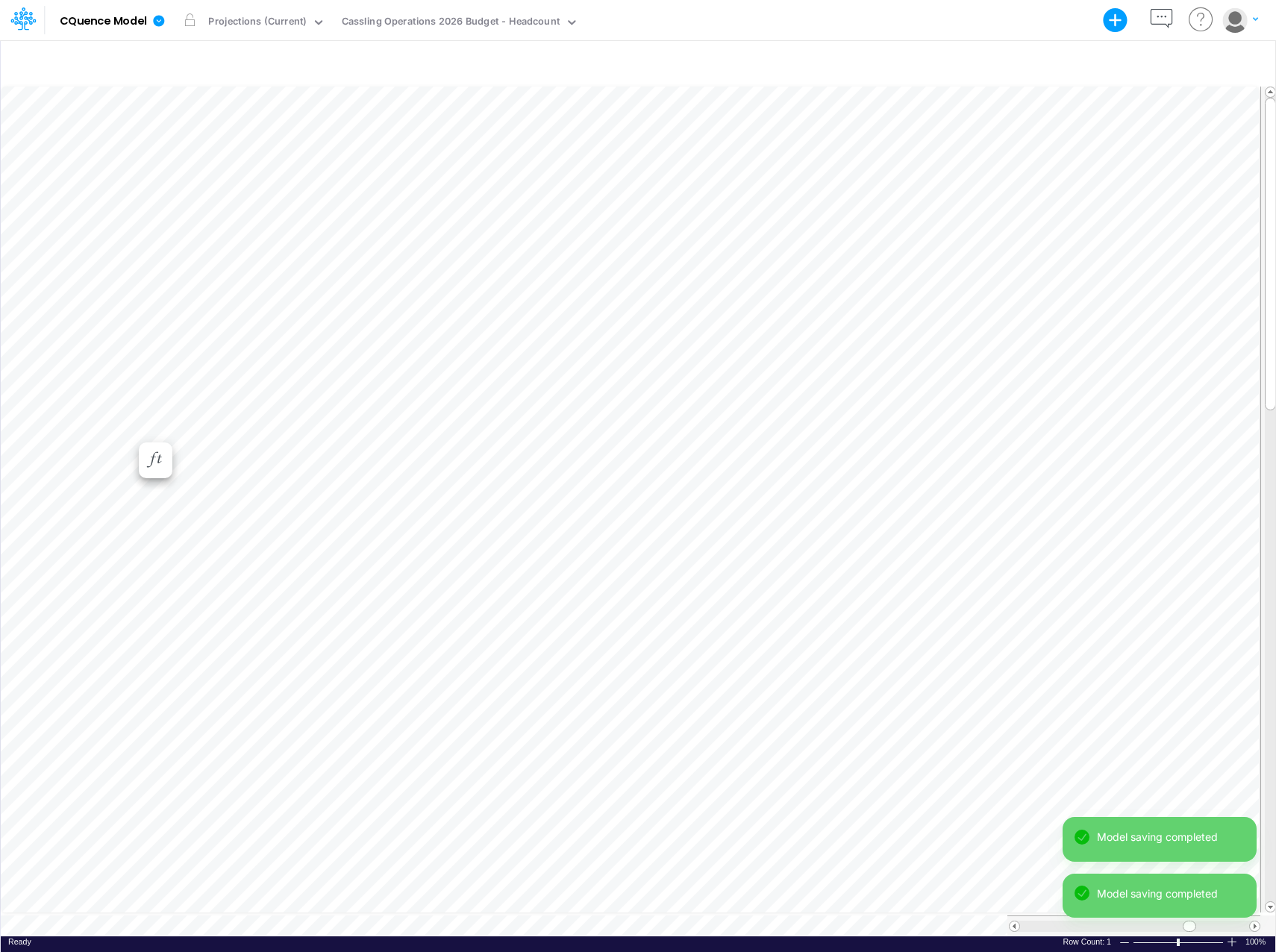
scroll to position [8, 0]
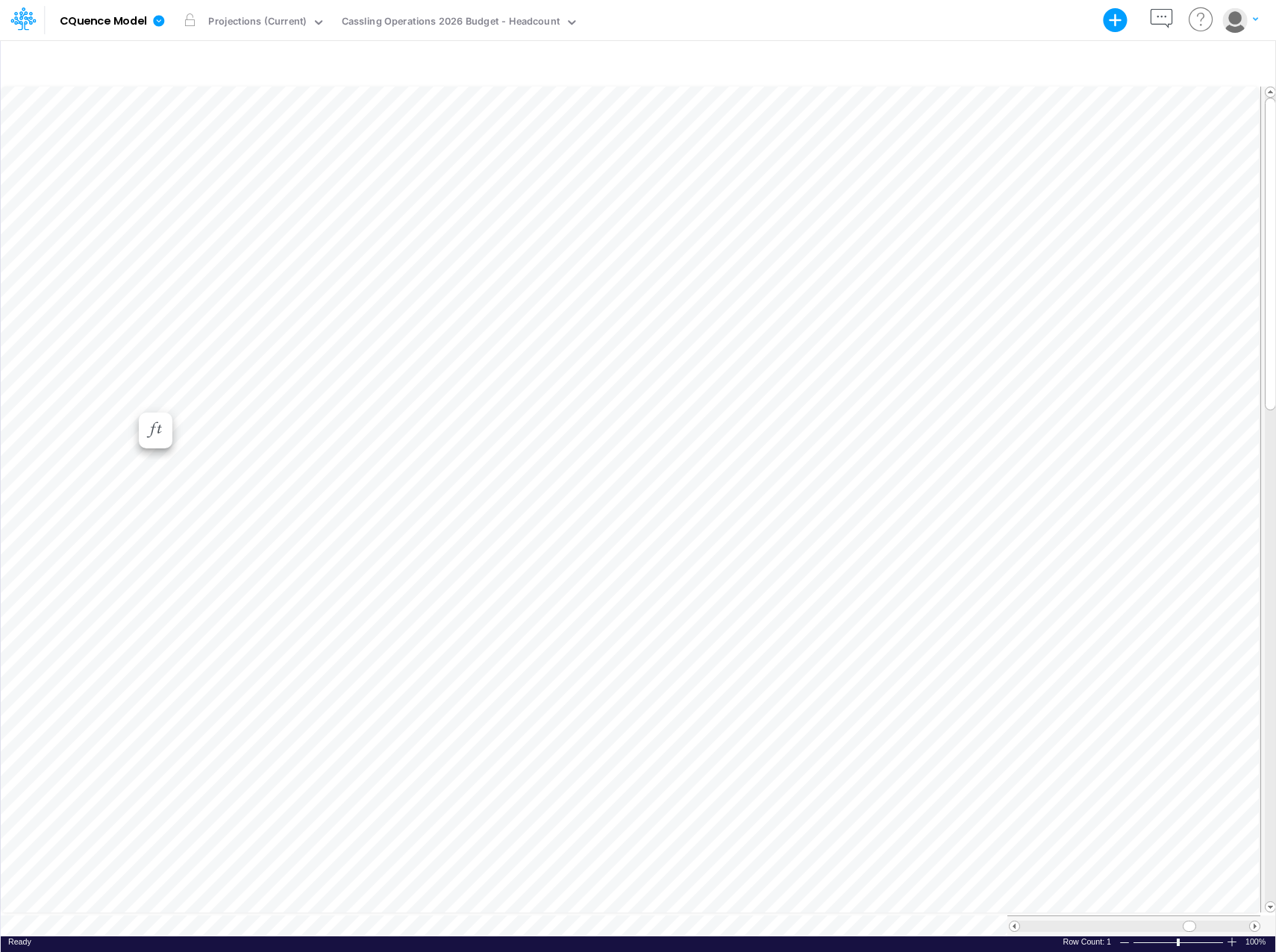
scroll to position [8, 0]
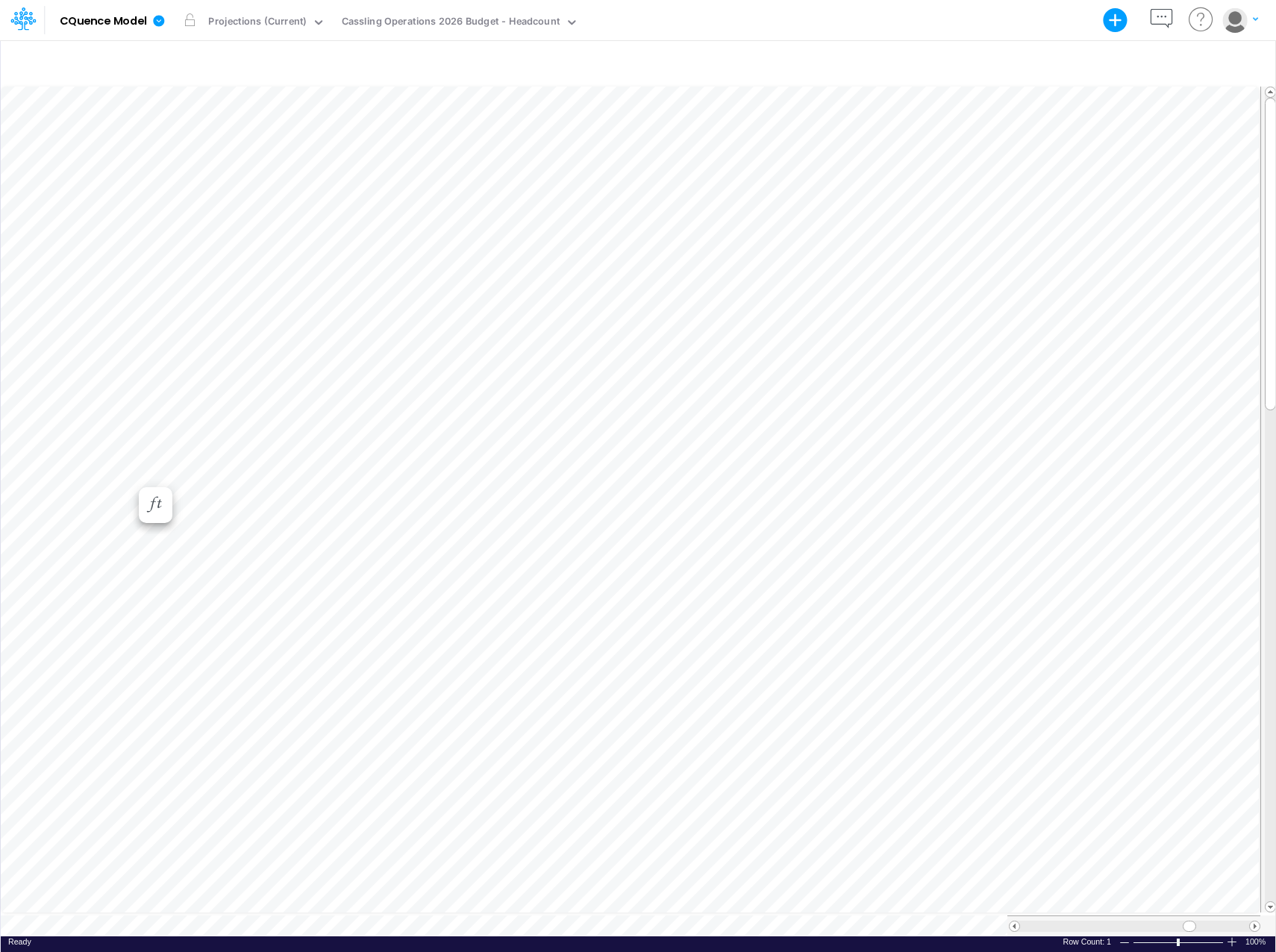
scroll to position [8, 0]
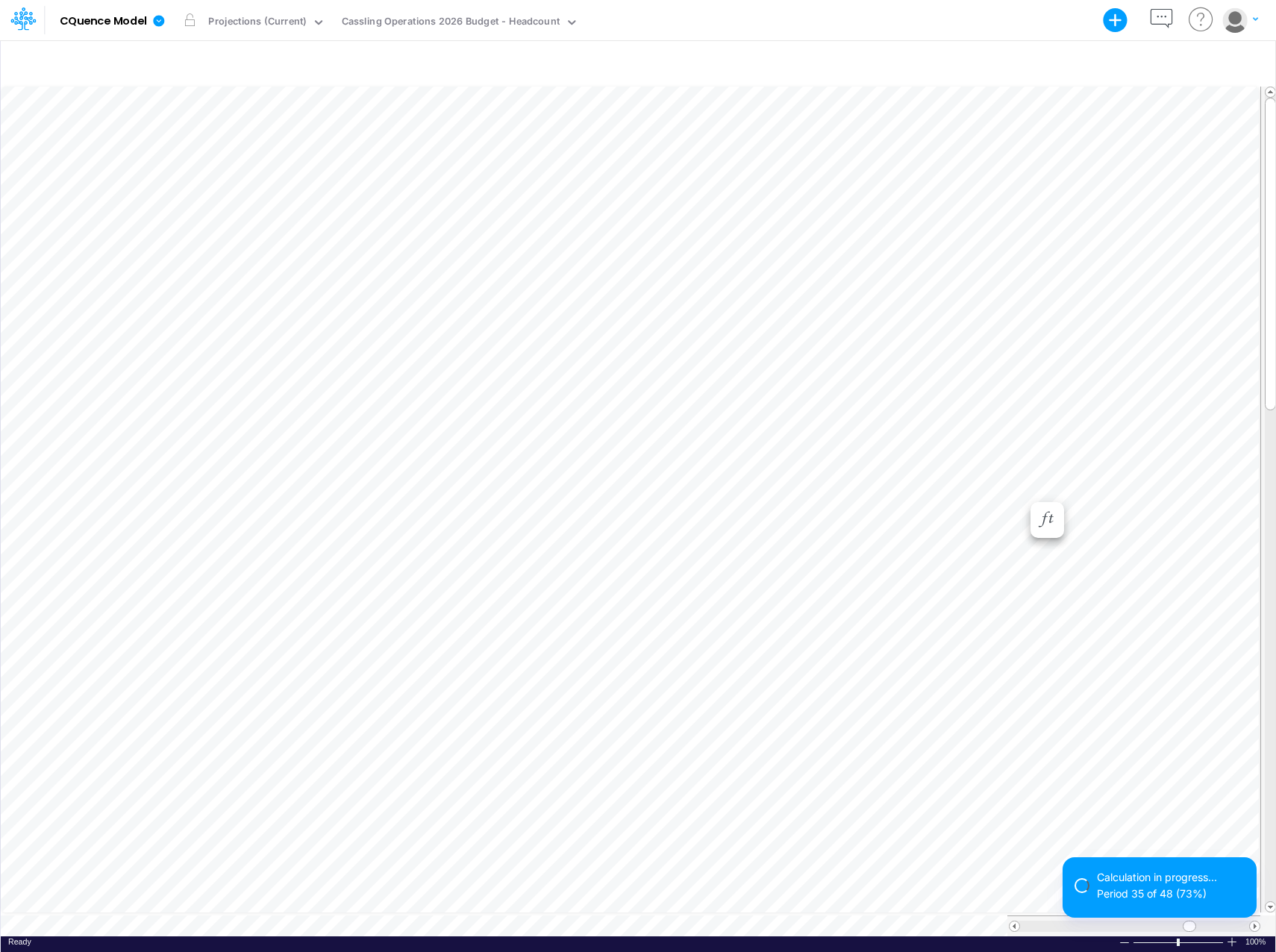
scroll to position [8, 1]
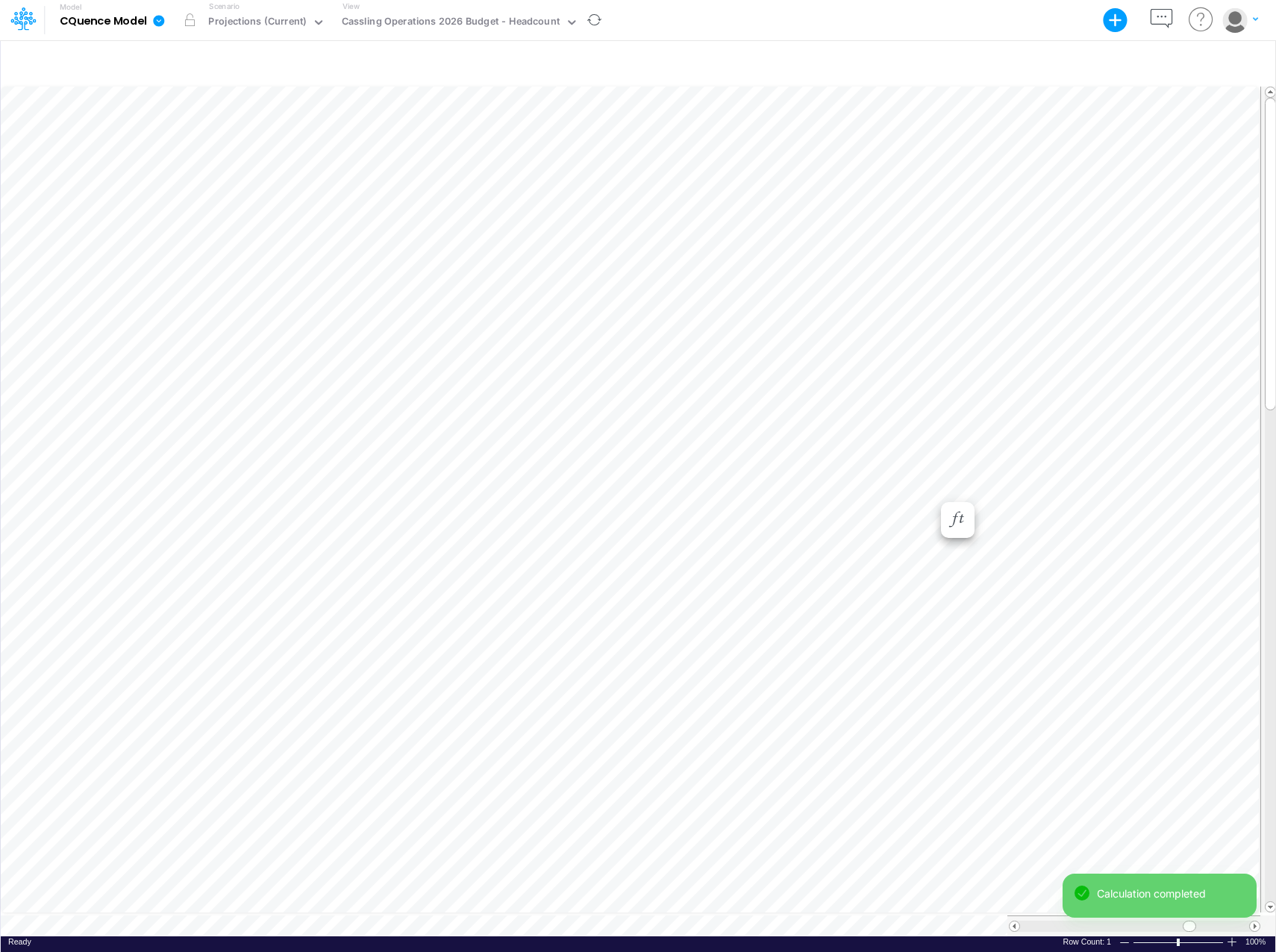
scroll to position [8, 0]
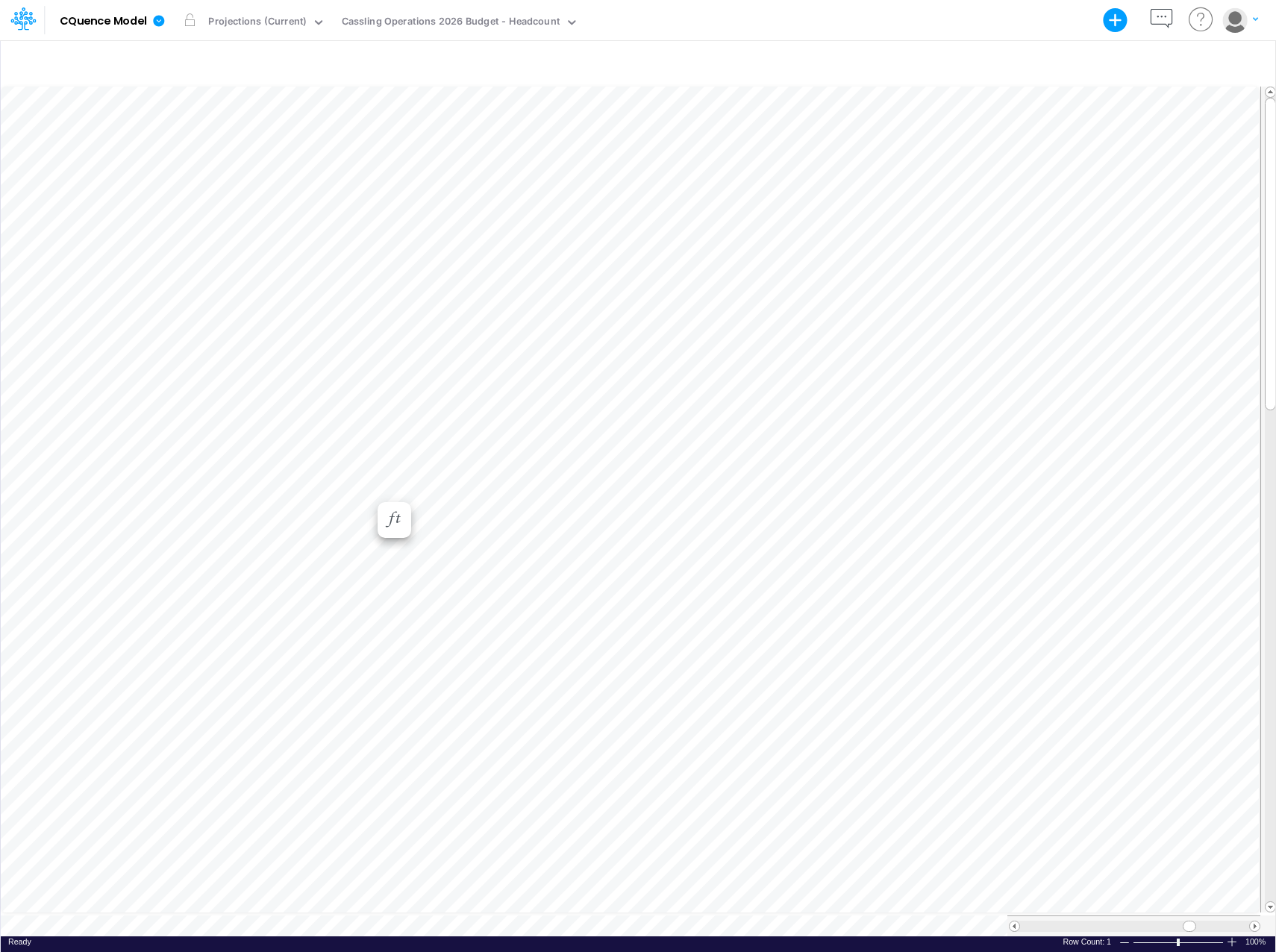
scroll to position [8, 0]
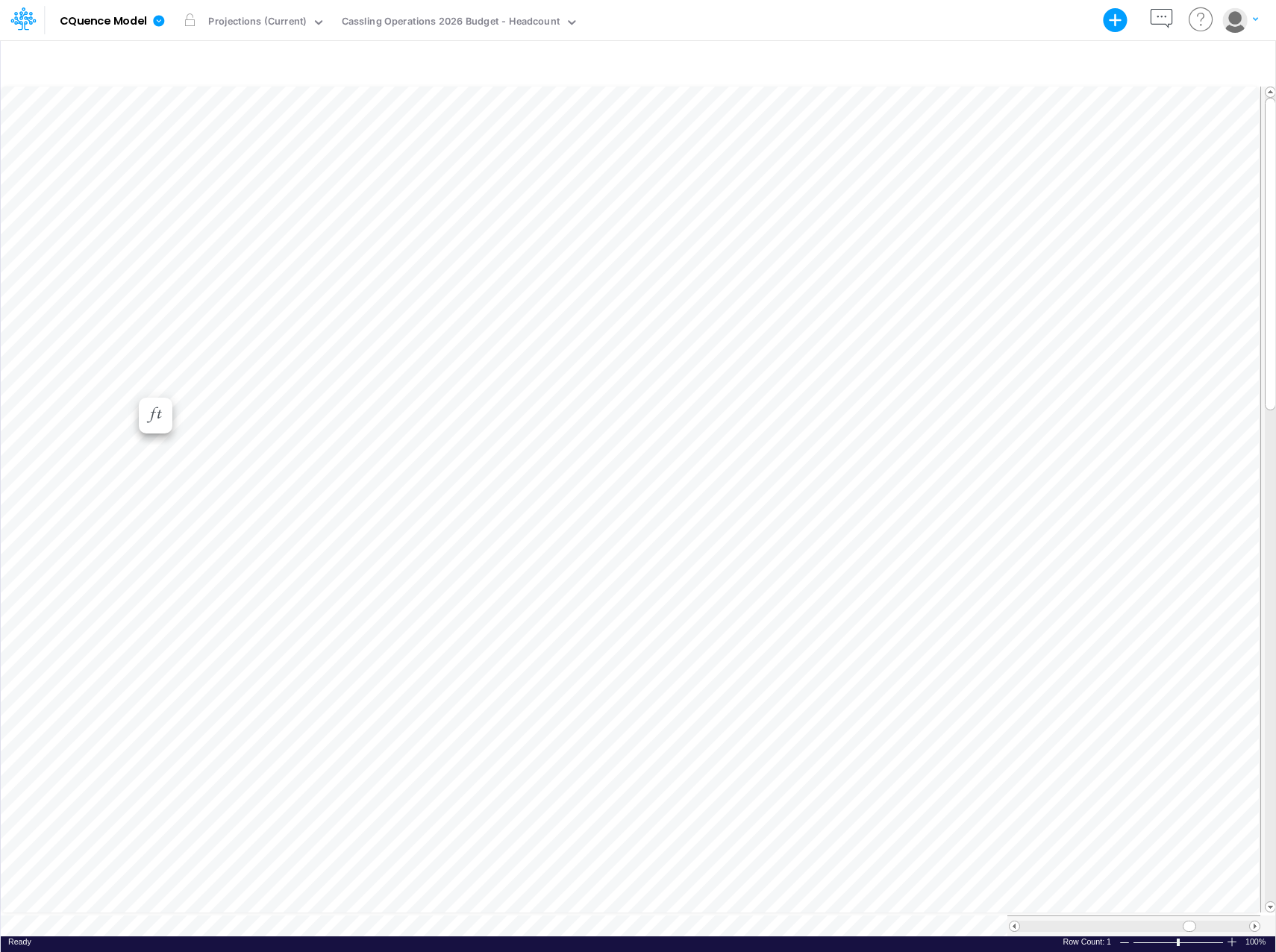
scroll to position [8, 0]
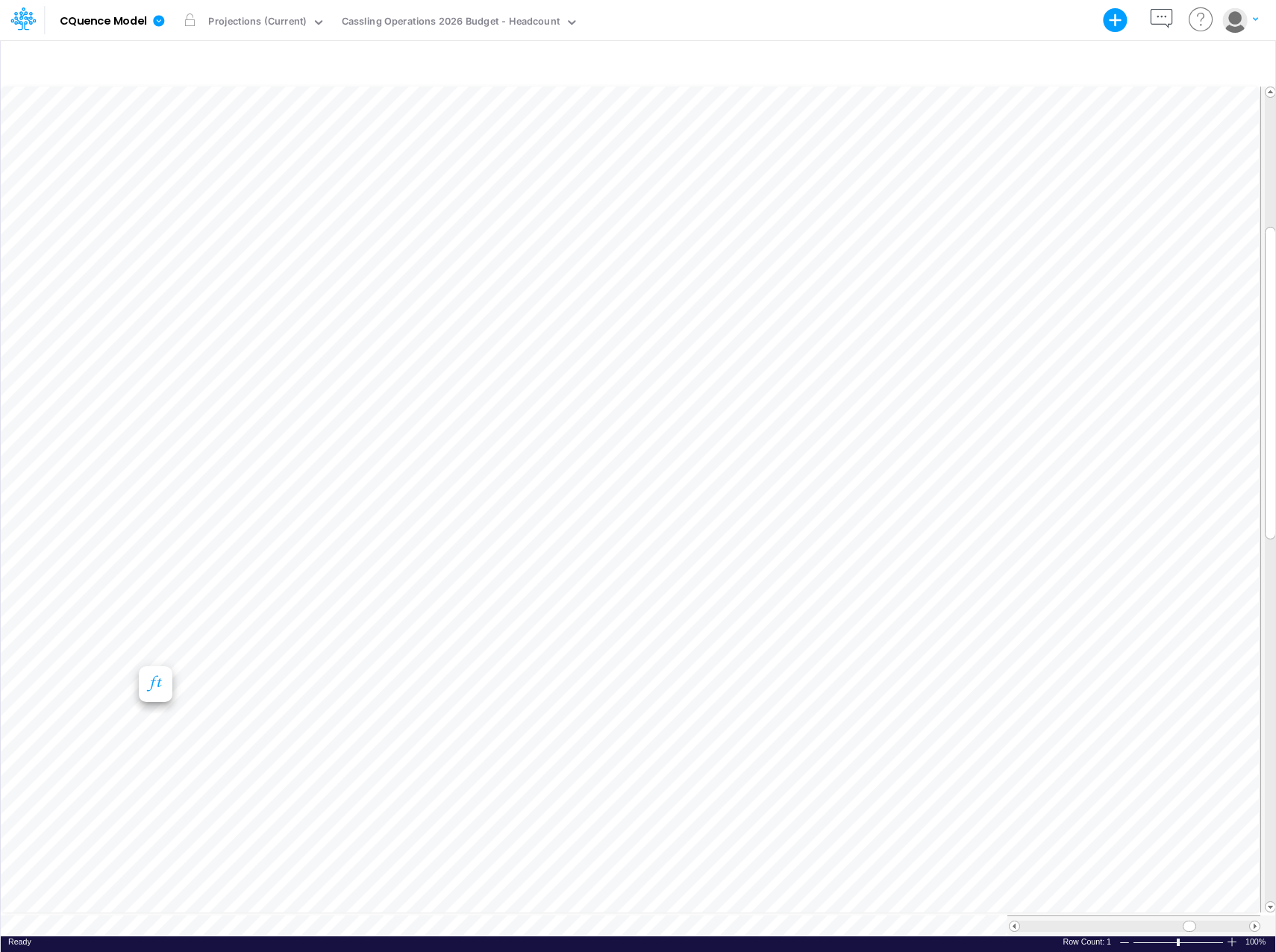
scroll to position [8, 0]
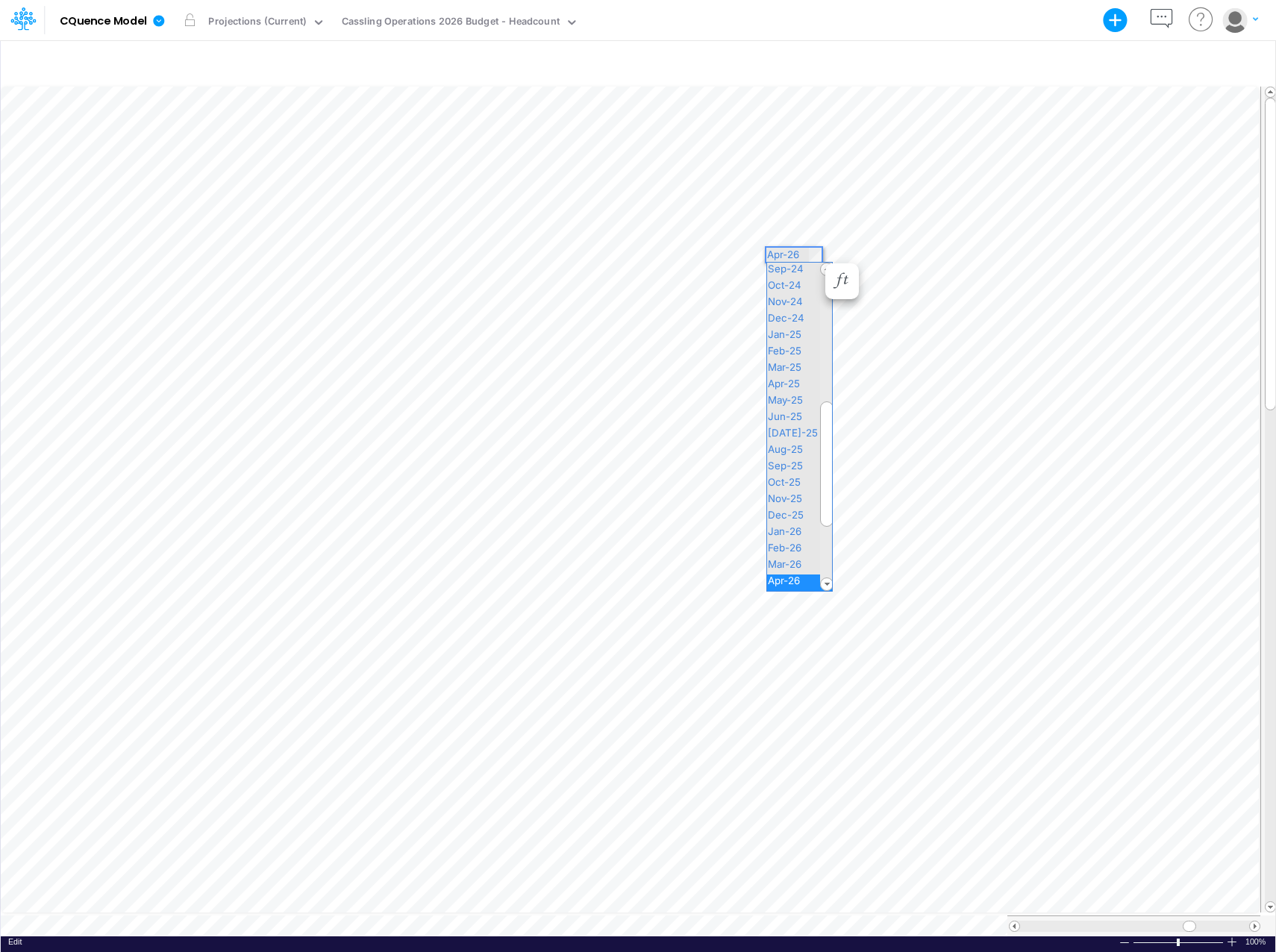
click at [812, 256] on div "Paste Cut Copy AutoFill Apr-26 Jan-23 Feb-23 Mar-23 Apr-23 May-23 Jun-23 Jul-23…" at bounding box center [638, 510] width 1274 height 853
click at [797, 577] on span "Dec-26" at bounding box center [792, 580] width 50 height 12
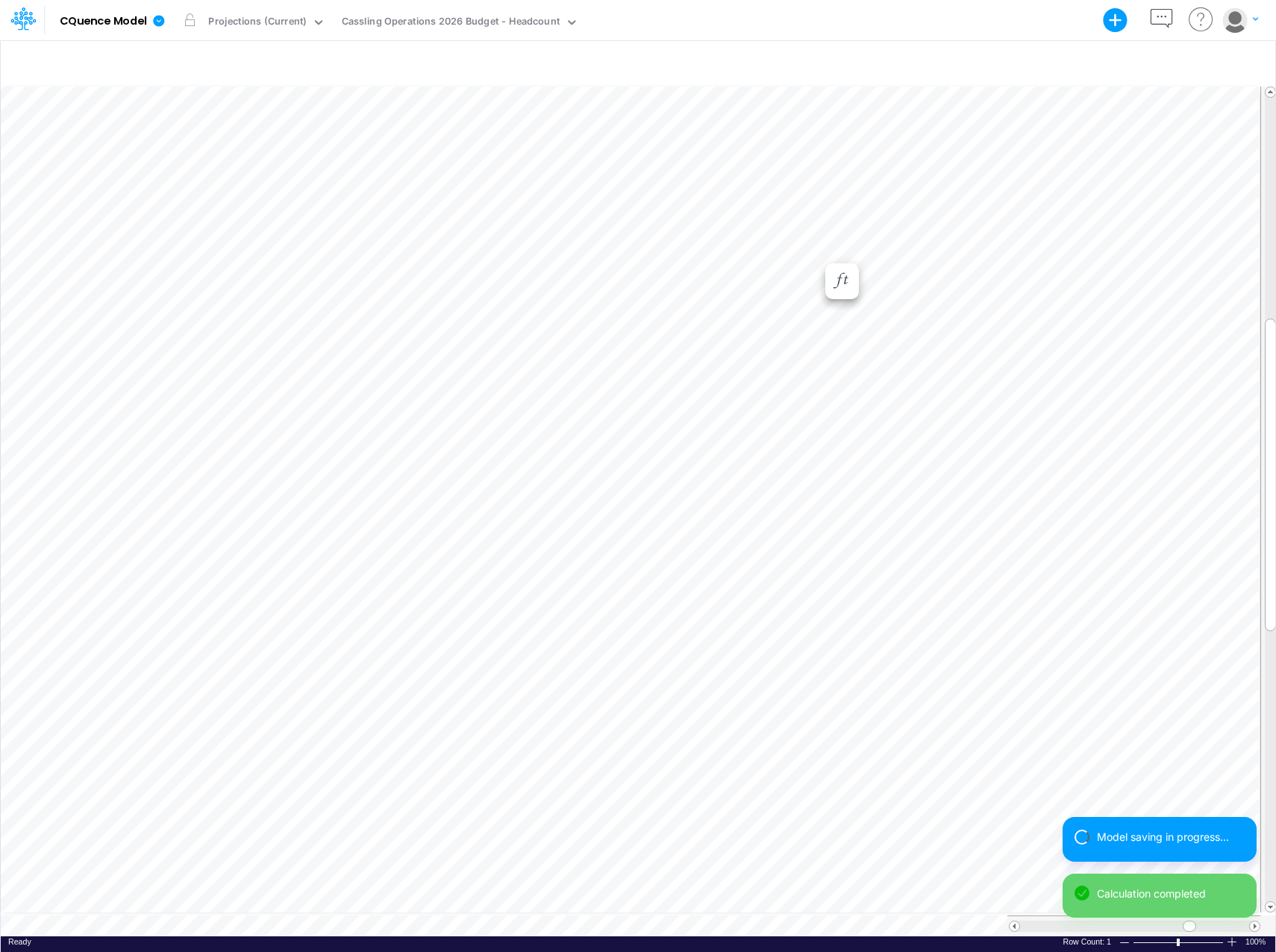
scroll to position [8, 0]
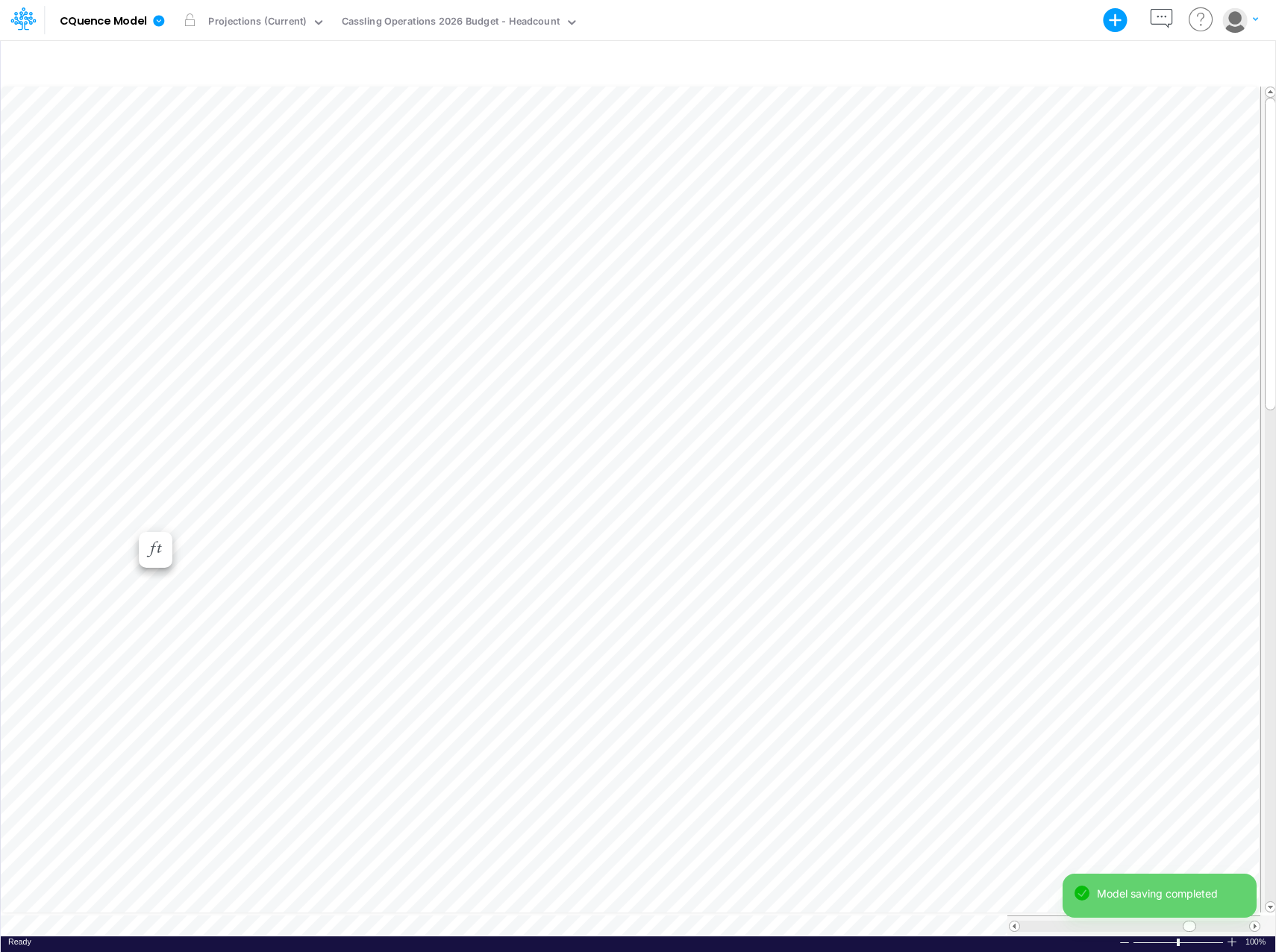
scroll to position [8, 1]
click at [813, 254] on div "Paste Cut Copy AutoFill Dec-26 Jan-23 Feb-23 Mar-23 Apr-23 May-23 Jun-23 Jul-23…" at bounding box center [638, 510] width 1274 height 853
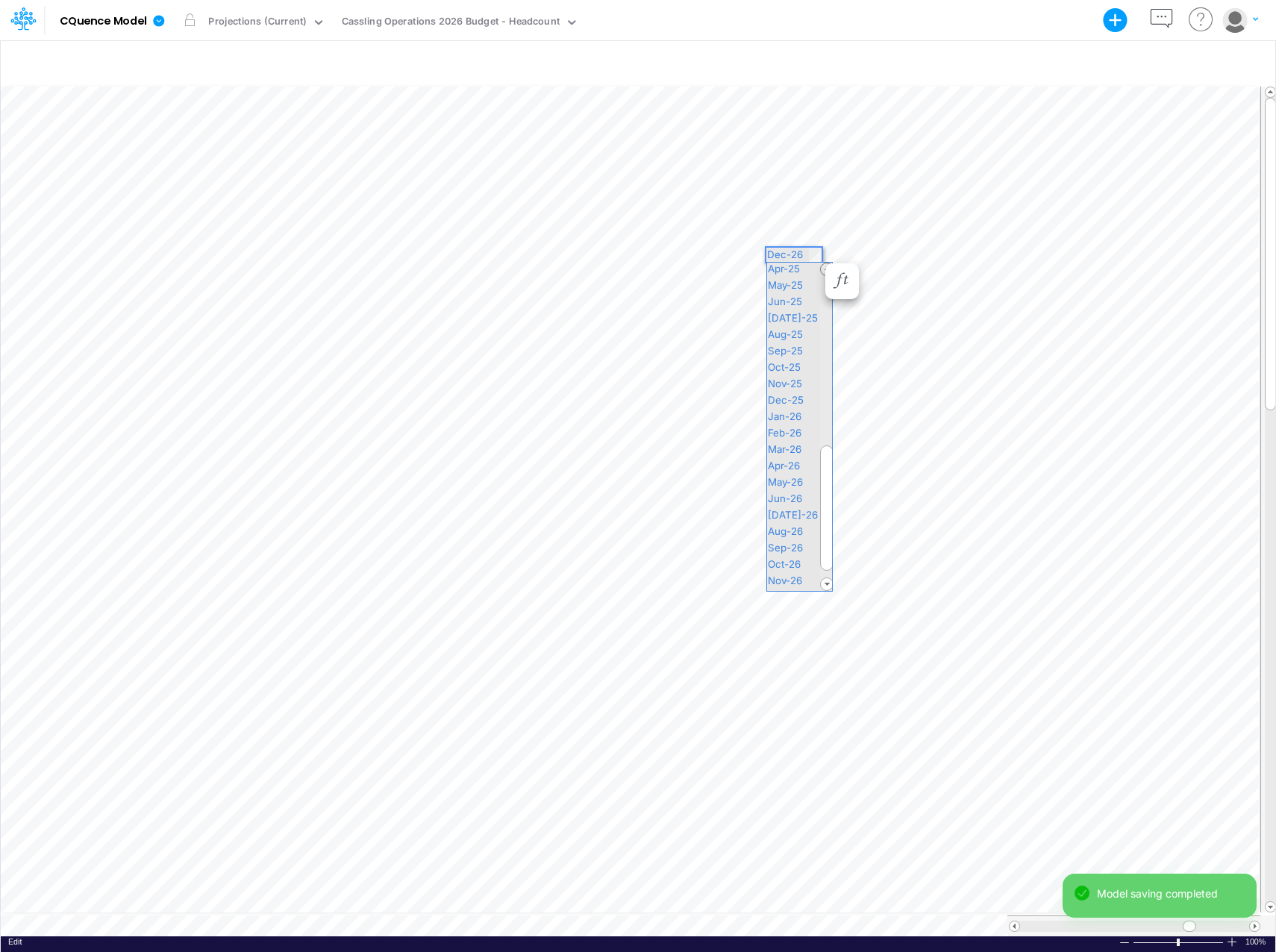
click at [821, 268] on span at bounding box center [827, 269] width 12 height 12
click at [797, 466] on span "Apr-26" at bounding box center [790, 466] width 46 height 12
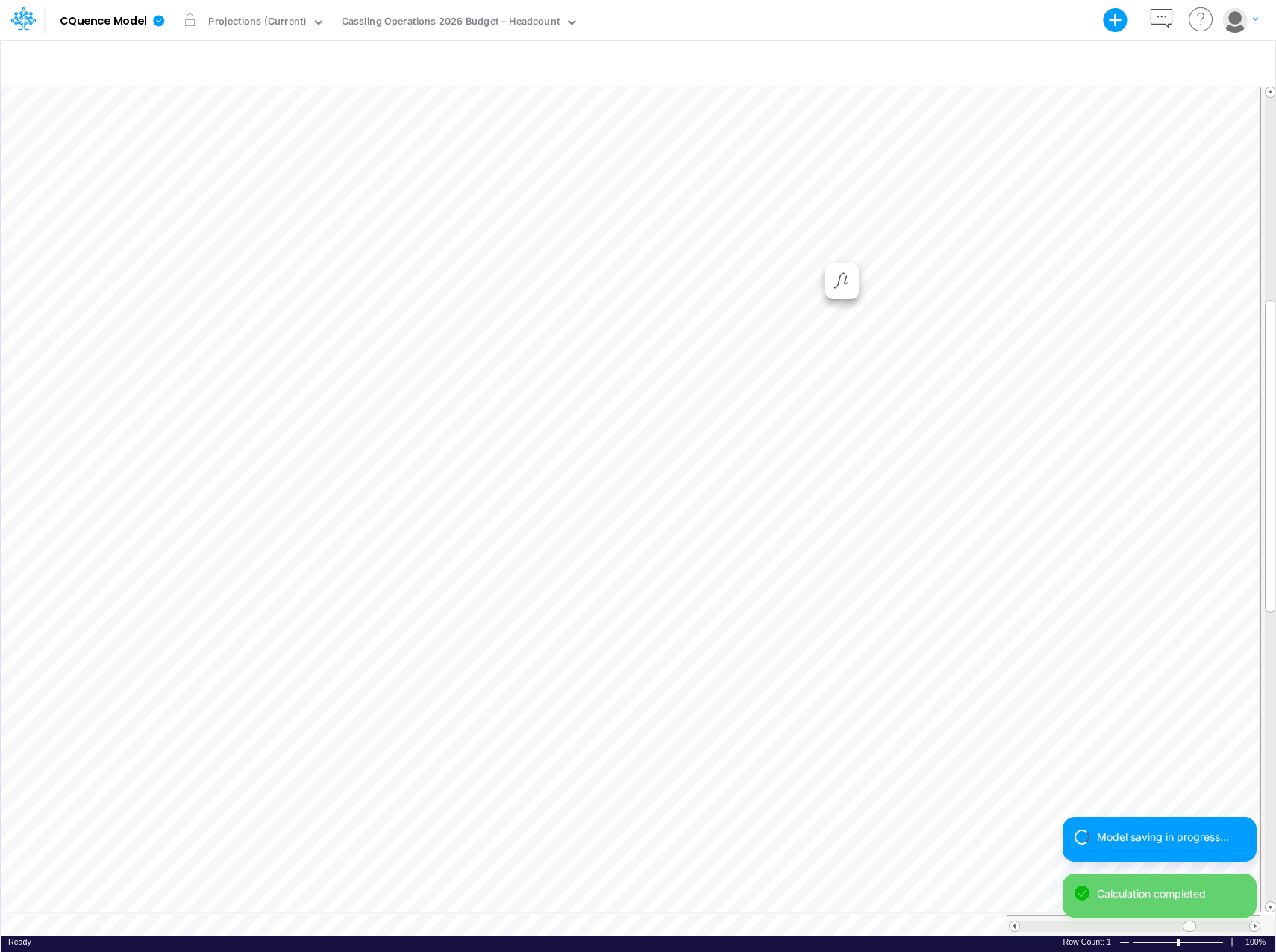
scroll to position [8, 0]
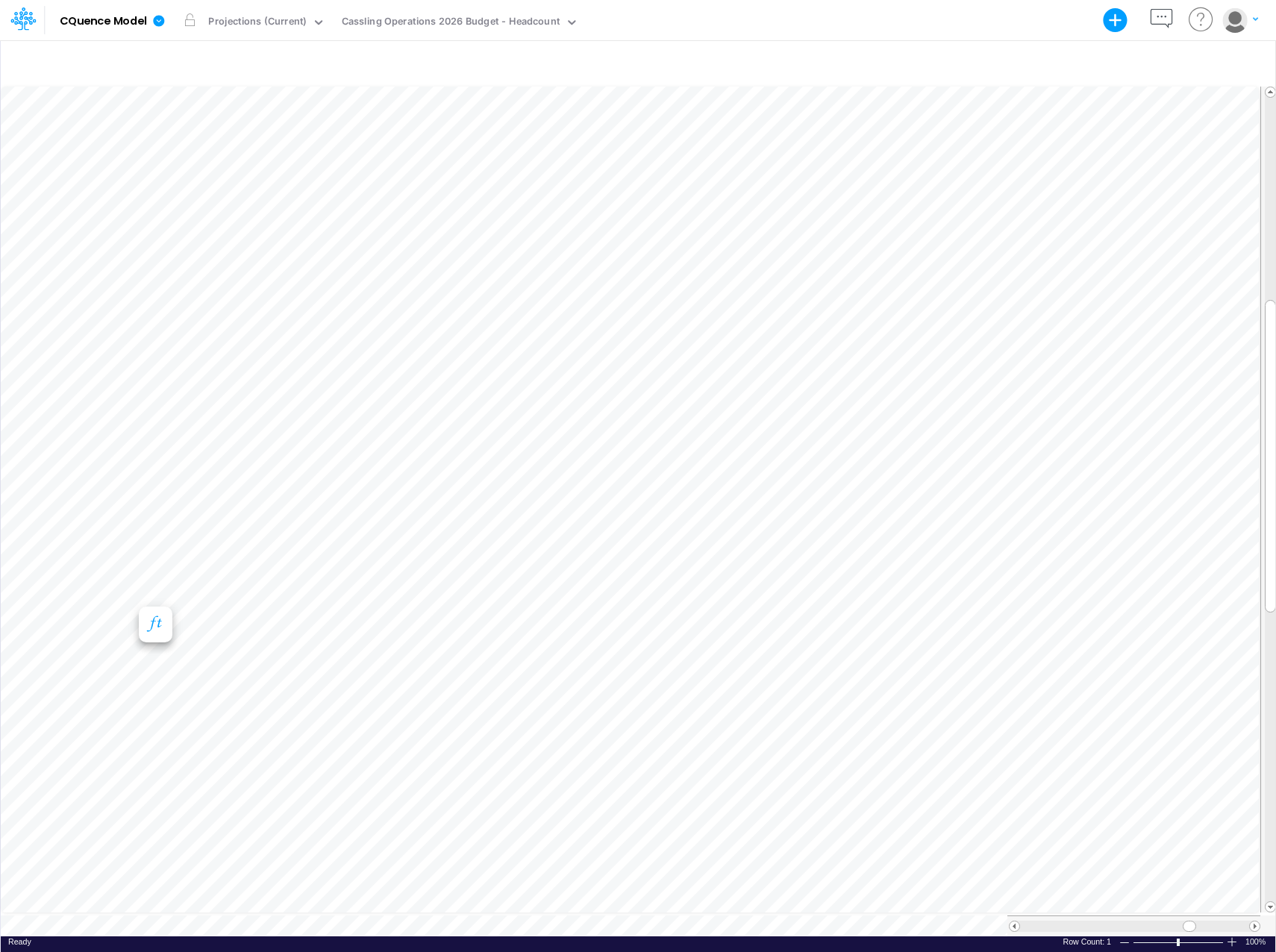
scroll to position [8, 0]
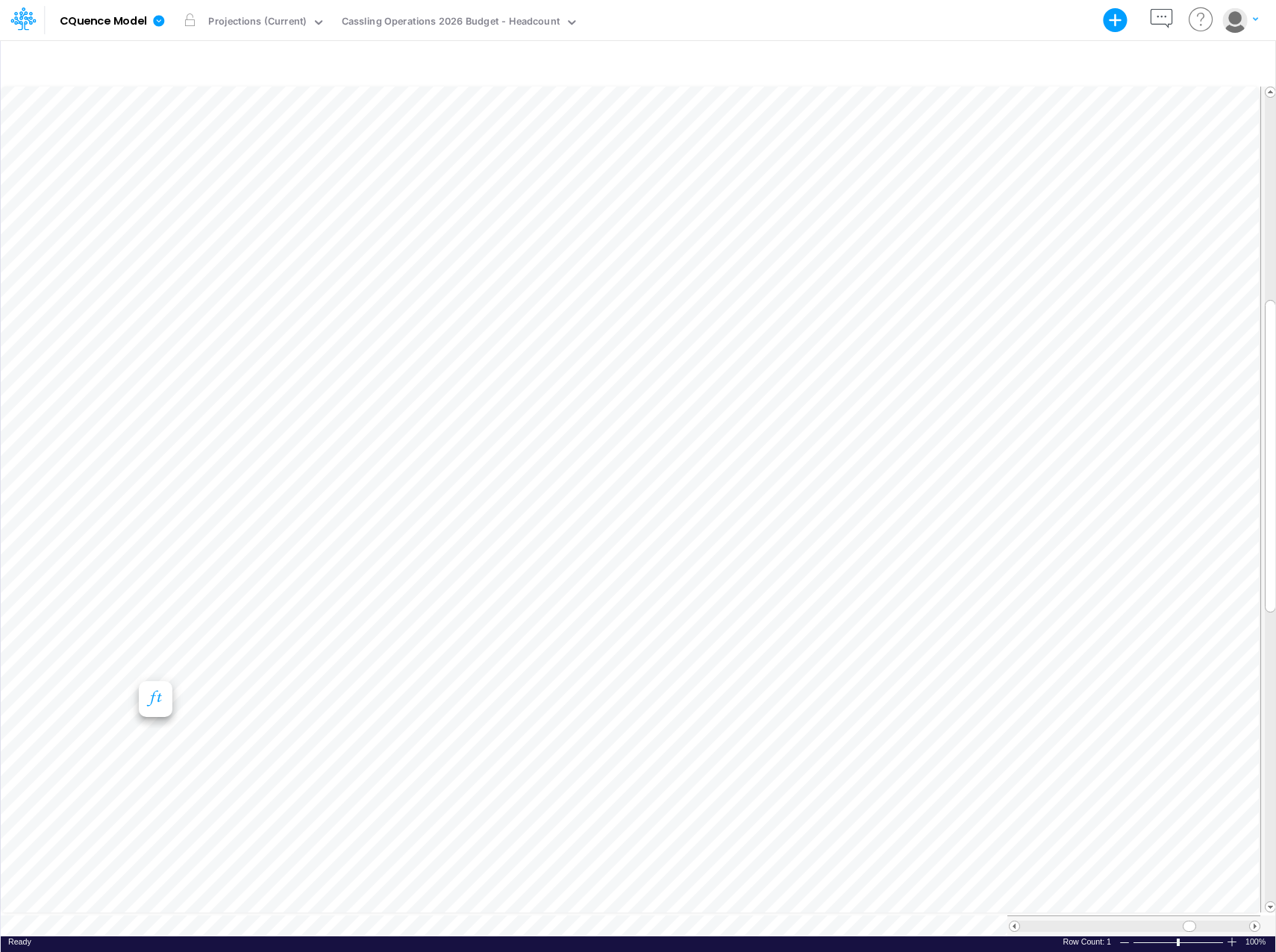
scroll to position [8, 0]
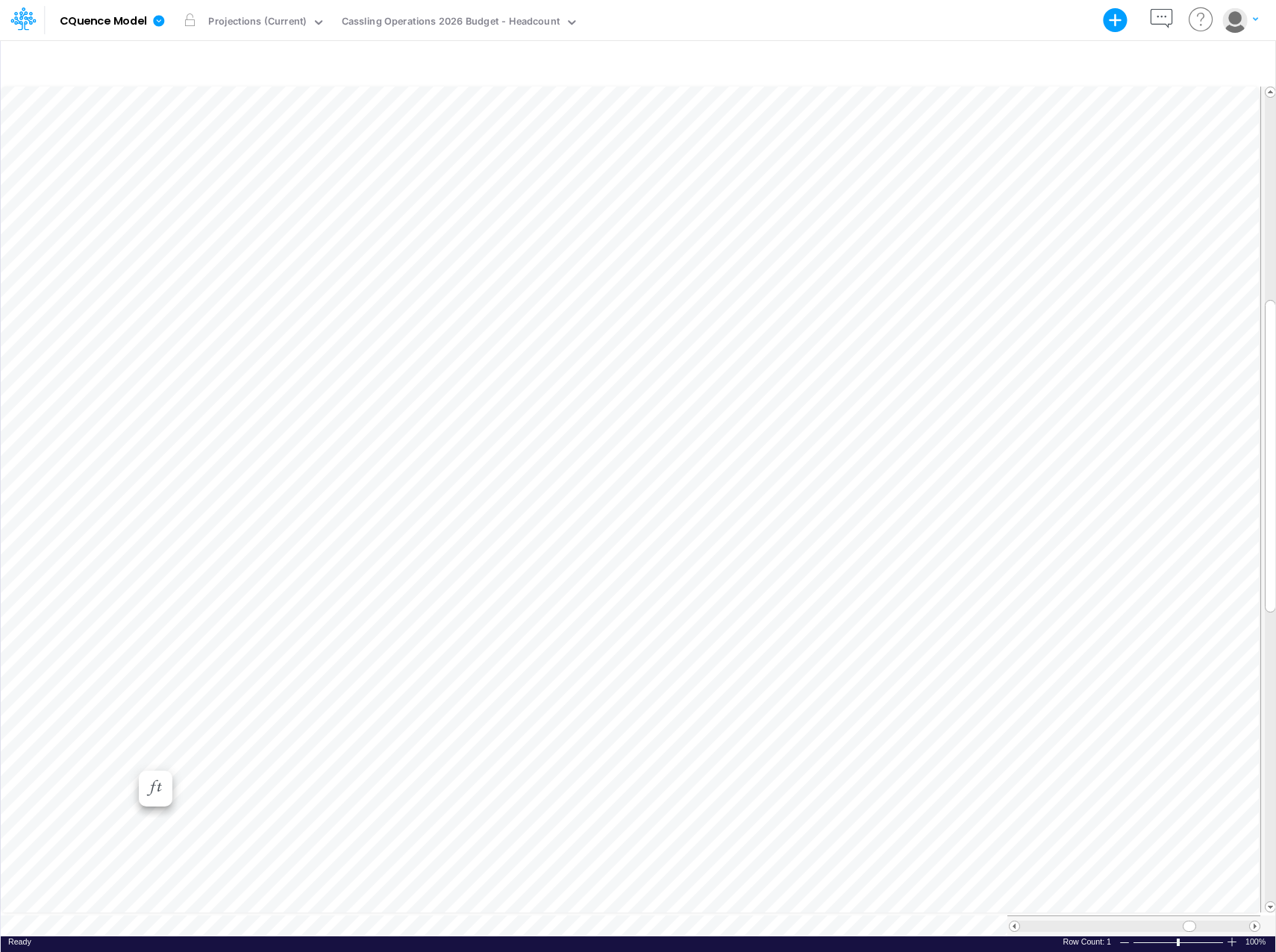
scroll to position [8, 0]
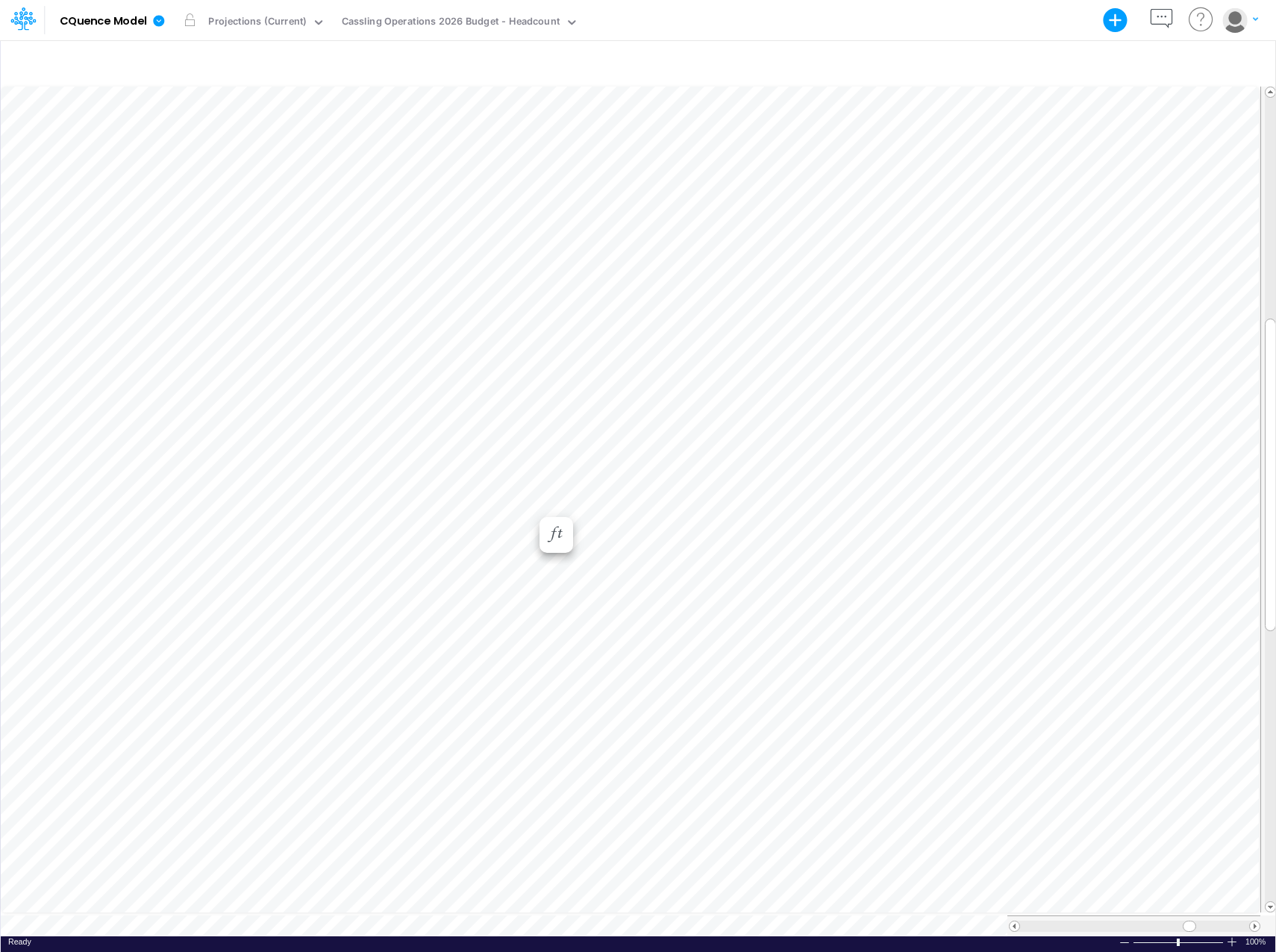
scroll to position [8, 1]
